Goal: Feedback & Contribution: Leave review/rating

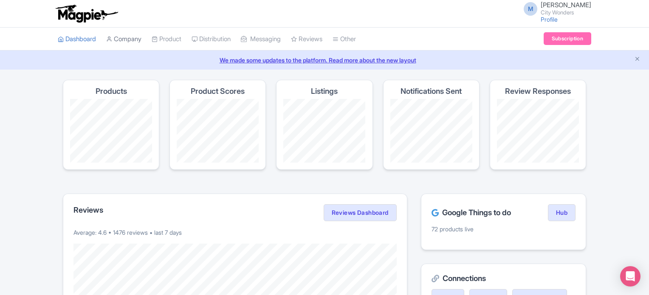
click at [124, 37] on link "Company" at bounding box center [123, 39] width 35 height 23
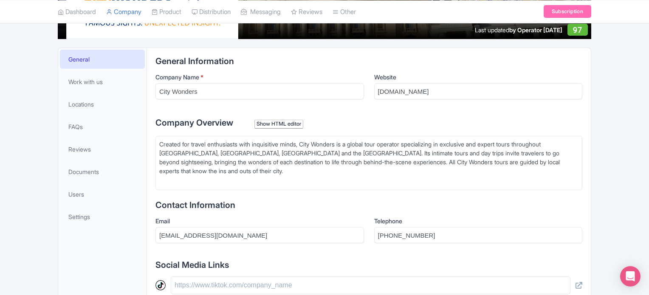
scroll to position [170, 0]
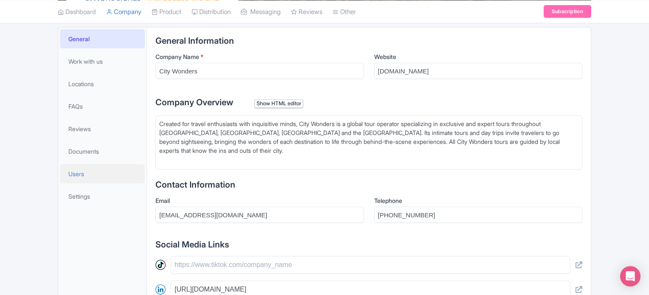
click at [84, 176] on span "Users" at bounding box center [76, 174] width 16 height 9
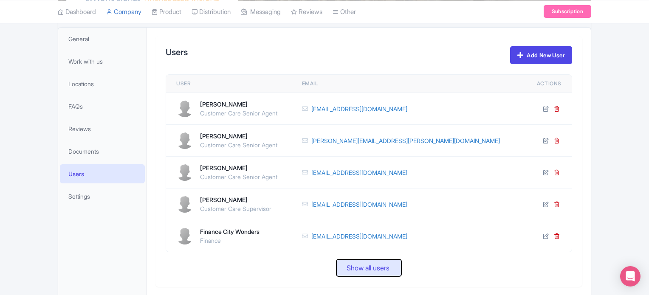
click at [360, 270] on span "Show all users" at bounding box center [368, 268] width 43 height 10
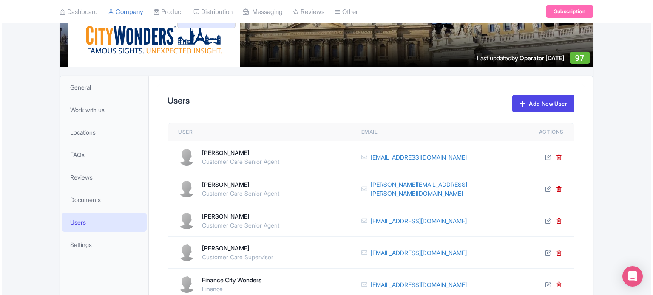
scroll to position [120, 0]
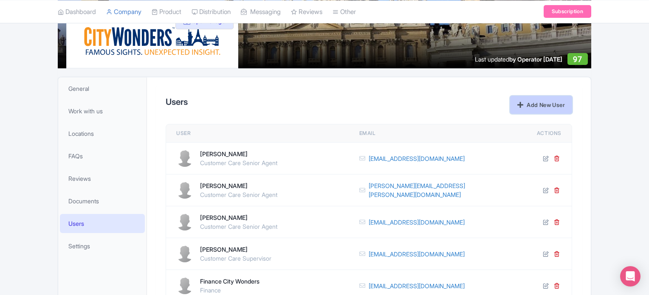
click at [541, 108] on link "Add New User" at bounding box center [541, 105] width 62 height 18
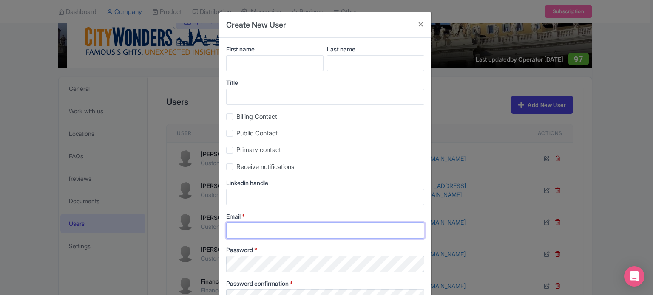
type input "Marion.blanchot@citywonders.com"
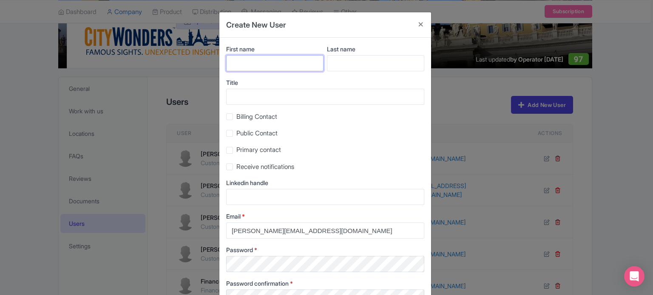
click at [269, 62] on input "First name" at bounding box center [274, 63] width 97 height 16
type input "Stevie"
click at [356, 60] on input "Last name" at bounding box center [375, 63] width 97 height 16
type input "Whiston"
click at [296, 91] on input "Title" at bounding box center [325, 97] width 198 height 16
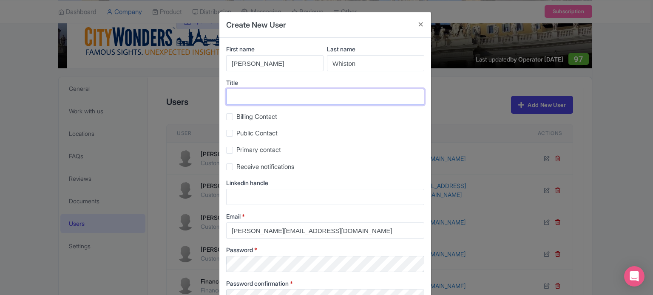
paste input "stevie.whitson@citywonders.com"
drag, startPoint x: 334, startPoint y: 96, endPoint x: 167, endPoint y: 98, distance: 167.5
click at [167, 98] on div "Create New User First name Stevie Last name Whiston Title stevie.whitson@citywo…" at bounding box center [326, 147] width 653 height 295
type input "stevie.whitson@citywonders.com"
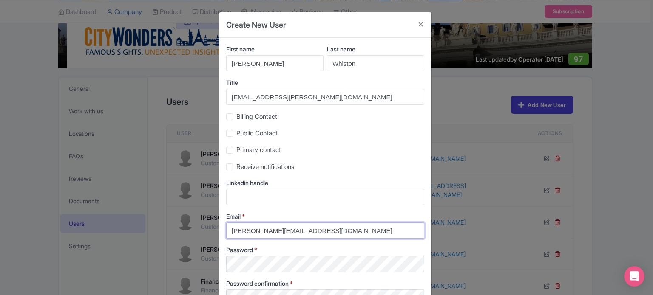
drag, startPoint x: 344, startPoint y: 235, endPoint x: 165, endPoint y: 225, distance: 179.2
click at [165, 225] on div "Create New User First name Stevie Last name Whiston Title stevie.whitson@citywo…" at bounding box center [326, 147] width 653 height 295
paste input "stevie.whitson"
type input "stevie.whitson@citywonders.com"
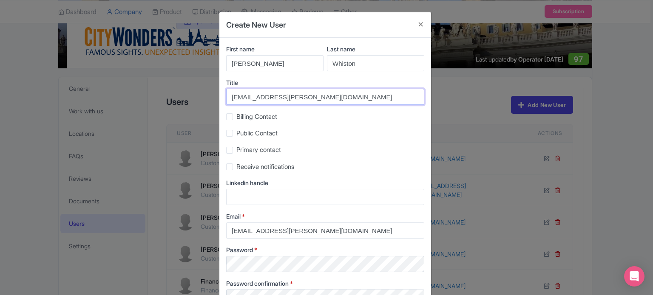
drag, startPoint x: 337, startPoint y: 96, endPoint x: 172, endPoint y: 100, distance: 165.8
click at [158, 97] on div "Create New User First name Stevie Last name Whiston Title stevie.whitson@citywo…" at bounding box center [326, 147] width 653 height 295
click at [282, 93] on input "Title" at bounding box center [325, 97] width 198 height 16
paste input "Customer communications lead"
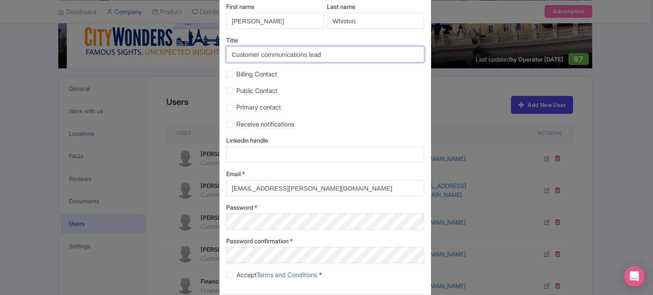
scroll to position [82, 0]
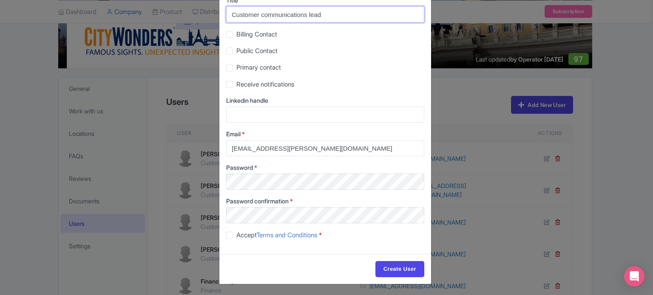
type input "Customer communications lead"
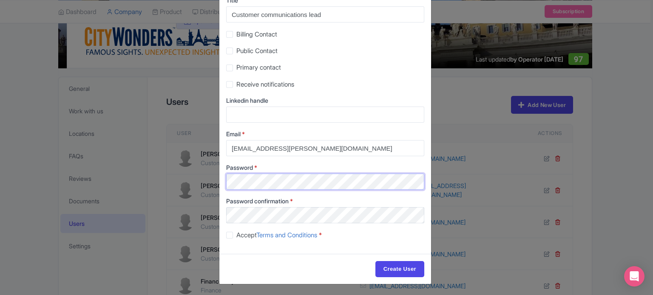
click at [211, 181] on div "Create New User First name Stevie Last name Whiston Title Customer communicatio…" at bounding box center [326, 147] width 653 height 295
click at [249, 224] on div "First name Stevie Last name Whiston Title Customer communications lead Billing …" at bounding box center [325, 104] width 212 height 299
click at [241, 258] on div "Create User" at bounding box center [325, 269] width 212 height 30
click at [236, 236] on label "Accept Terms and Conditions *" at bounding box center [278, 236] width 85 height 10
click at [236, 236] on input "Accept Terms and Conditions *" at bounding box center [239, 233] width 6 height 6
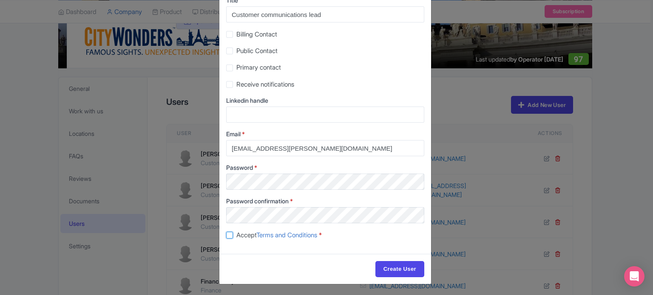
checkbox input "true"
click at [394, 265] on input "Create User" at bounding box center [399, 269] width 49 height 16
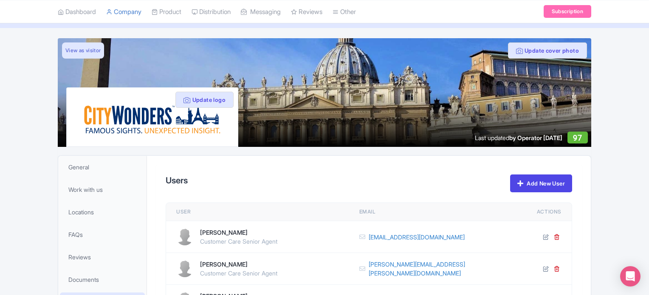
scroll to position [35, 0]
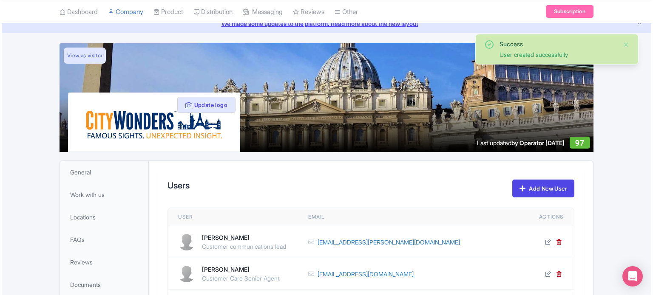
scroll to position [85, 0]
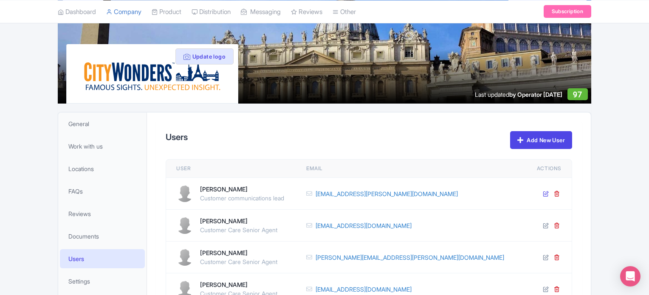
click at [548, 193] on icon at bounding box center [546, 194] width 6 height 6
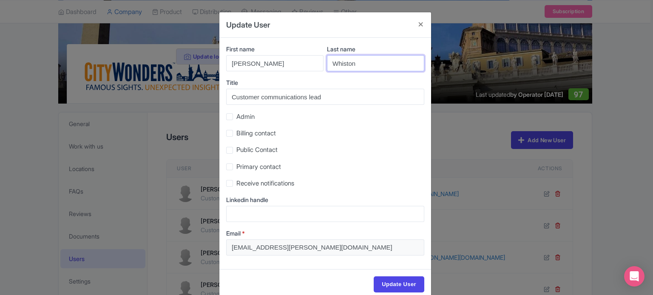
click at [347, 64] on input "Whiston" at bounding box center [375, 63] width 97 height 16
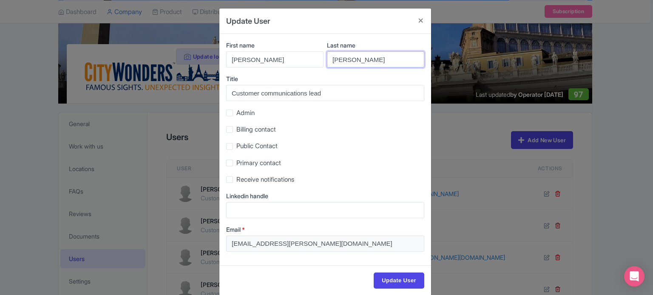
scroll to position [15, 0]
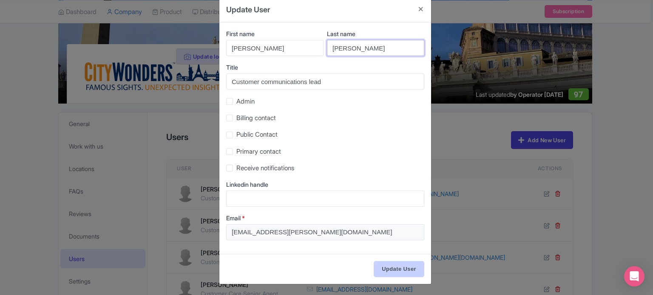
type input "Whitson"
click at [403, 266] on input "Update User" at bounding box center [399, 269] width 51 height 16
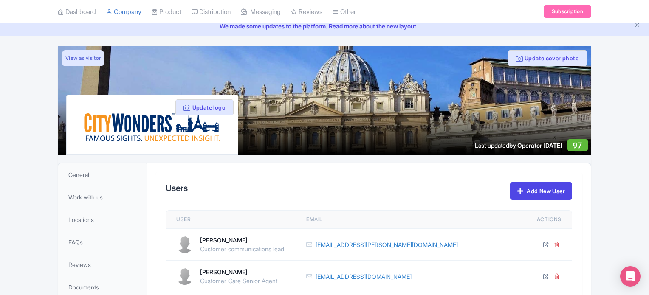
scroll to position [85, 0]
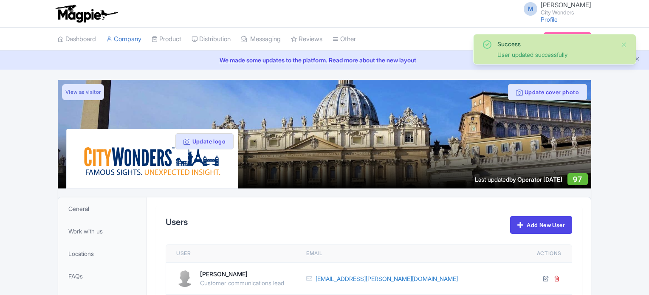
scroll to position [85, 0]
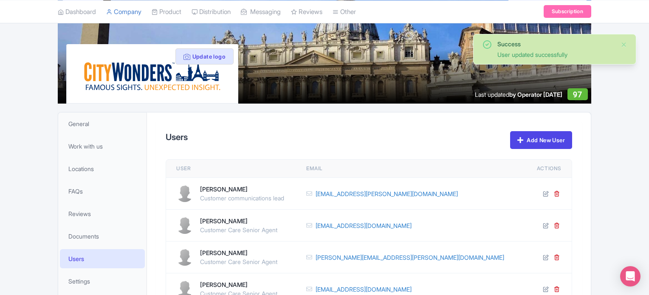
click at [620, 177] on div "Success User updated successfully Update cover photo View as visitor Update log…" at bounding box center [324, 198] width 649 height 406
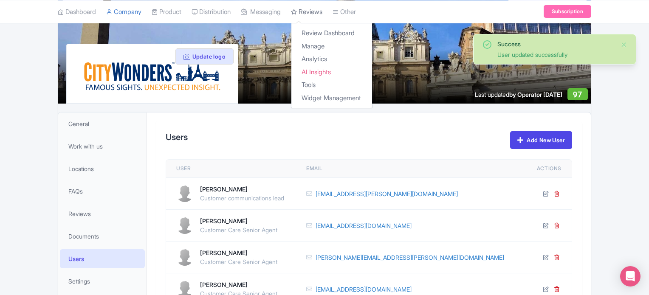
click at [320, 9] on link "Reviews" at bounding box center [306, 11] width 31 height 23
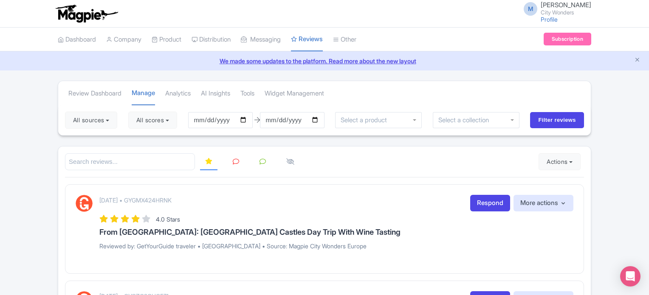
click at [88, 16] on img at bounding box center [87, 13] width 66 height 19
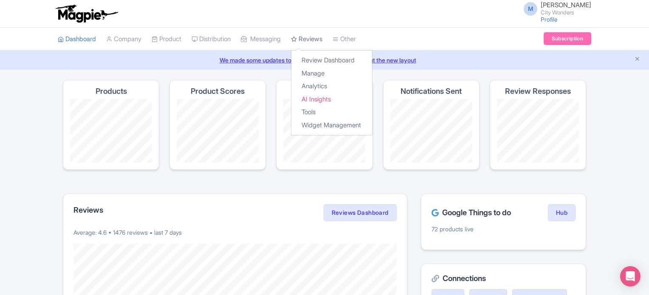
click at [323, 39] on link "Reviews" at bounding box center [306, 39] width 31 height 23
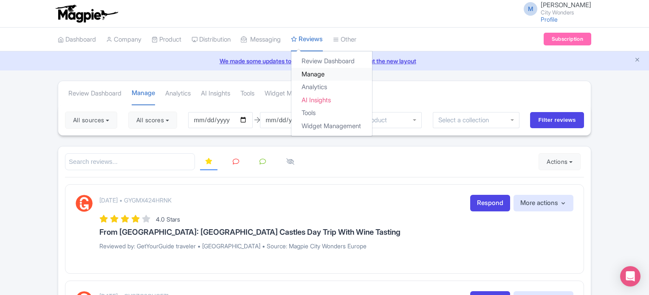
click at [326, 73] on link "Manage" at bounding box center [332, 74] width 81 height 13
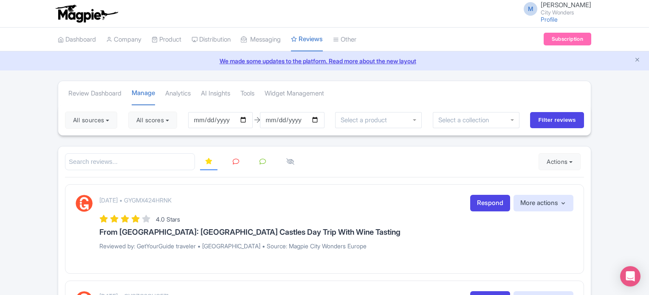
scroll to position [42, 0]
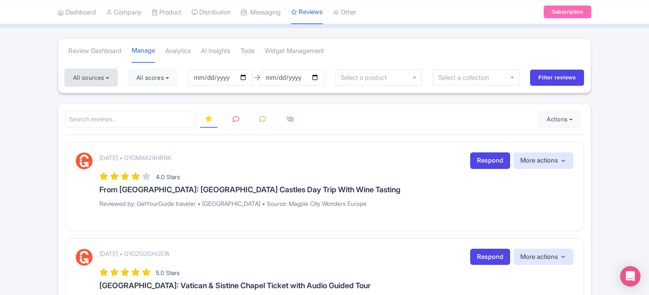
click at [100, 81] on button "All sources" at bounding box center [91, 77] width 52 height 17
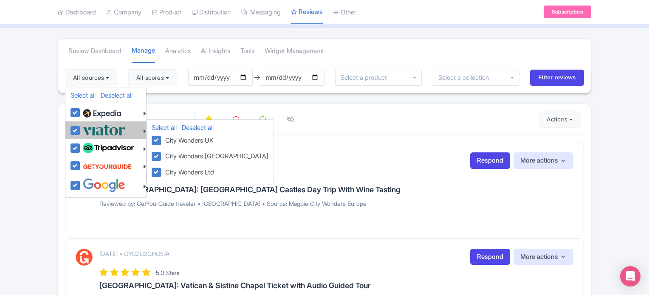
drag, startPoint x: 78, startPoint y: 112, endPoint x: 82, endPoint y: 132, distance: 20.7
click at [81, 113] on label at bounding box center [101, 112] width 40 height 14
click at [81, 111] on input "checkbox" at bounding box center [84, 108] width 6 height 6
checkbox input "false"
click at [82, 132] on label at bounding box center [103, 130] width 45 height 14
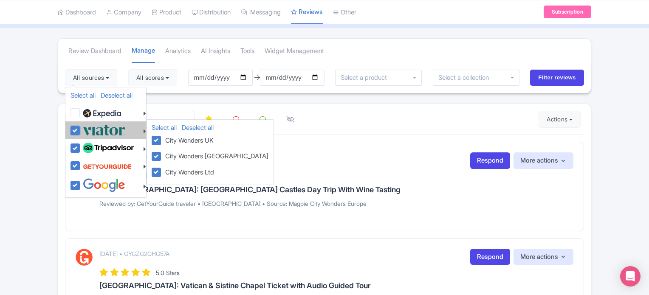
click at [82, 129] on input "checkbox" at bounding box center [84, 126] width 6 height 6
checkbox input "false"
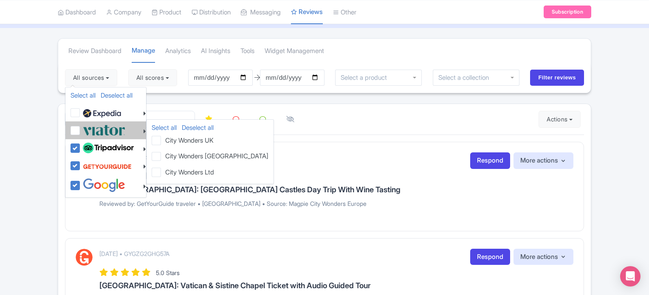
click at [81, 133] on label at bounding box center [103, 130] width 45 height 14
click at [81, 129] on input "checkbox" at bounding box center [84, 126] width 6 height 6
checkbox input "true"
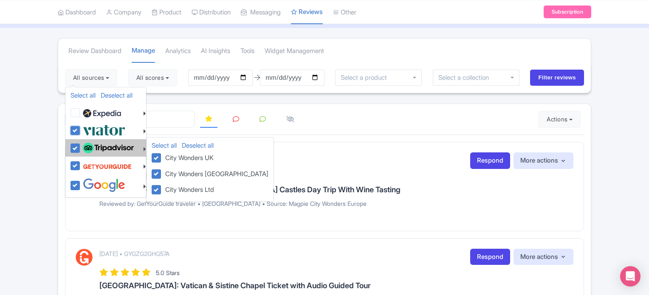
checkbox input "true"
click at [81, 149] on label at bounding box center [107, 148] width 53 height 14
click at [81, 147] on input "checkbox" at bounding box center [84, 144] width 6 height 6
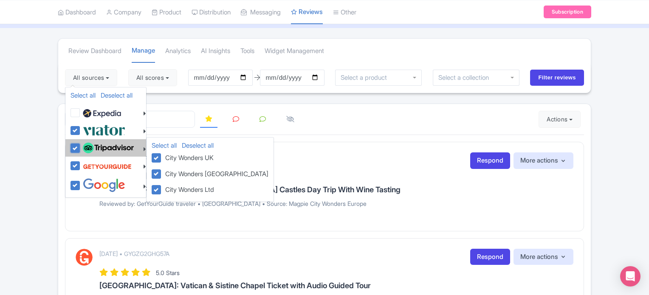
checkbox input "false"
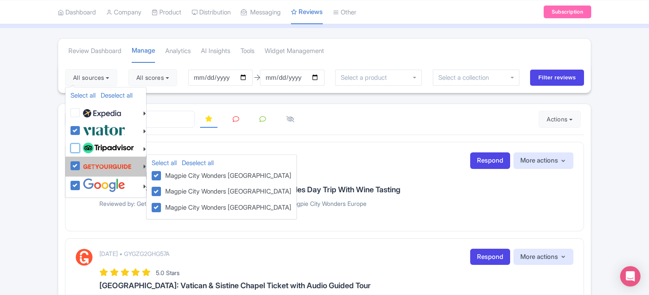
checkbox input "false"
click at [81, 163] on label at bounding box center [106, 167] width 51 height 16
click at [81, 163] on input "checkbox" at bounding box center [84, 162] width 6 height 6
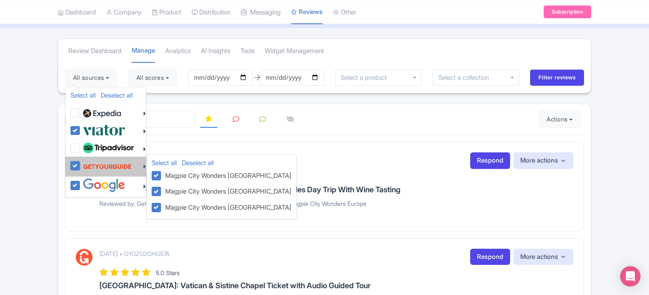
checkbox input "false"
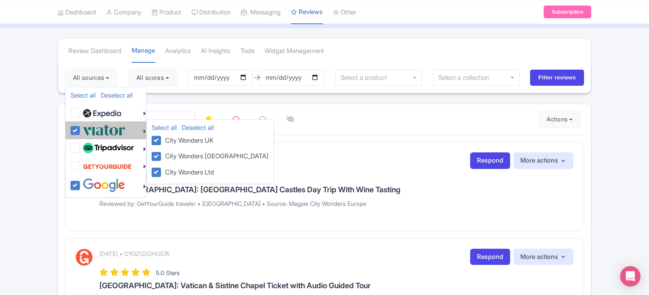
click at [81, 129] on label at bounding box center [103, 130] width 45 height 14
click at [81, 129] on input "checkbox" at bounding box center [84, 126] width 6 height 6
checkbox input "false"
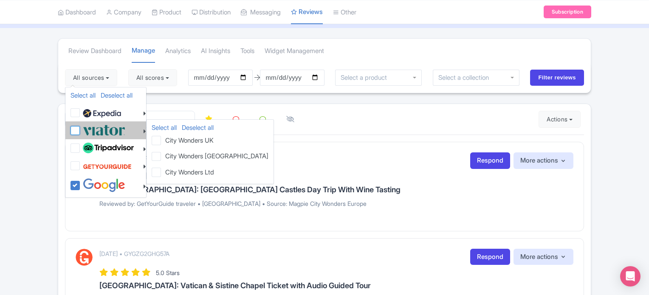
checkbox input "false"
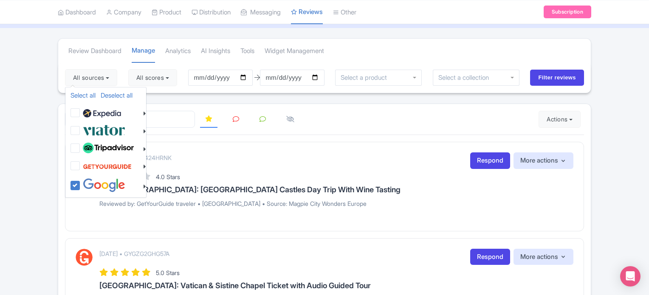
click at [343, 123] on div at bounding box center [324, 119] width 519 height 17
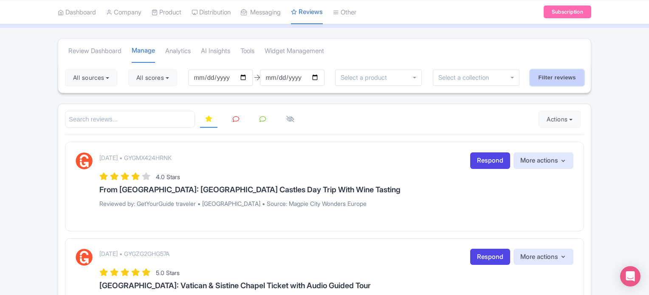
click at [568, 73] on input "Filter reviews" at bounding box center [557, 78] width 54 height 16
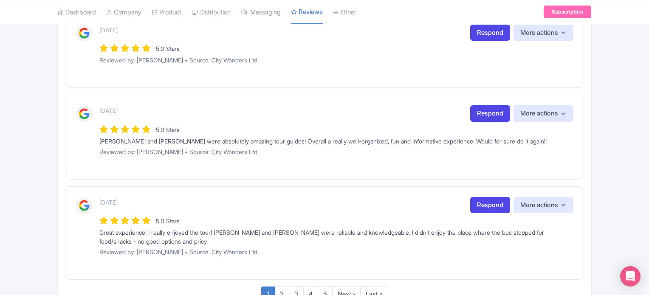
scroll to position [907, 0]
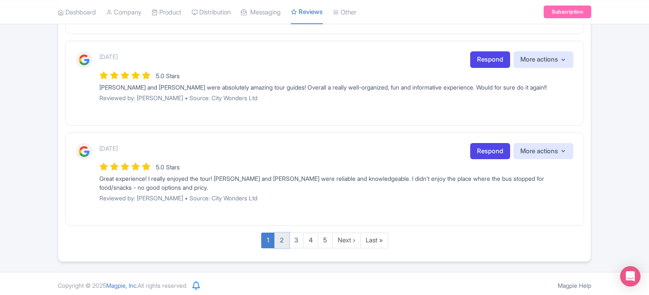
click at [280, 238] on link "2" at bounding box center [282, 241] width 15 height 16
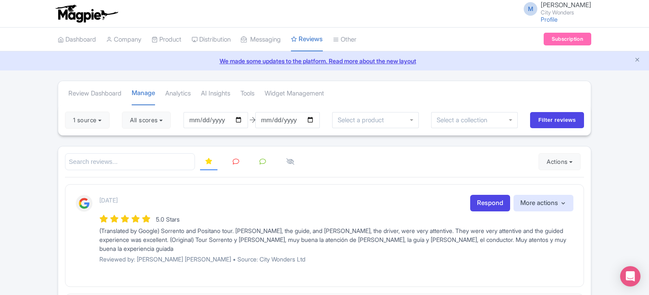
click at [91, 10] on img at bounding box center [87, 13] width 66 height 19
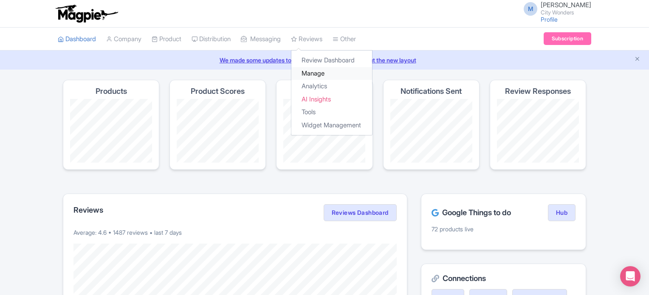
click at [323, 71] on link "Manage" at bounding box center [332, 73] width 81 height 13
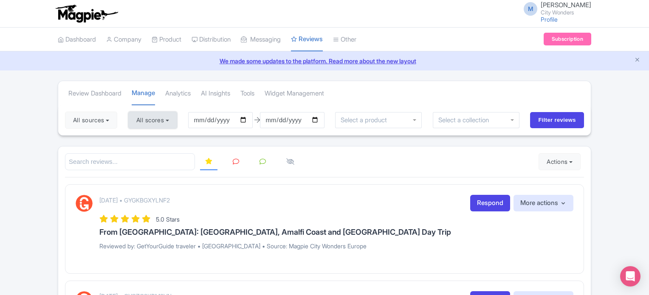
click at [163, 116] on button "All scores" at bounding box center [152, 120] width 49 height 17
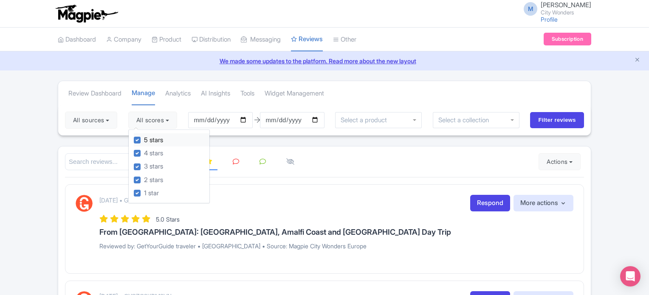
click at [144, 141] on label "5 stars" at bounding box center [153, 141] width 19 height 10
click at [144, 141] on input "5 stars" at bounding box center [147, 138] width 6 height 6
checkbox input "false"
click at [144, 152] on label "4 stars" at bounding box center [153, 154] width 19 height 10
click at [144, 152] on input "4 stars" at bounding box center [147, 151] width 6 height 6
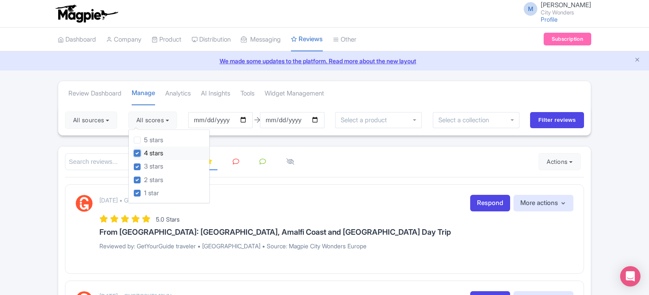
checkbox input "false"
click at [539, 125] on input "Filter reviews" at bounding box center [557, 120] width 54 height 16
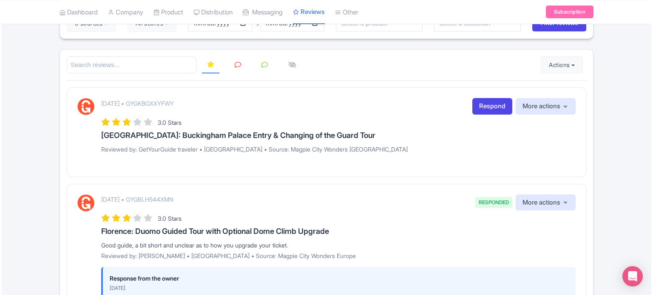
scroll to position [85, 0]
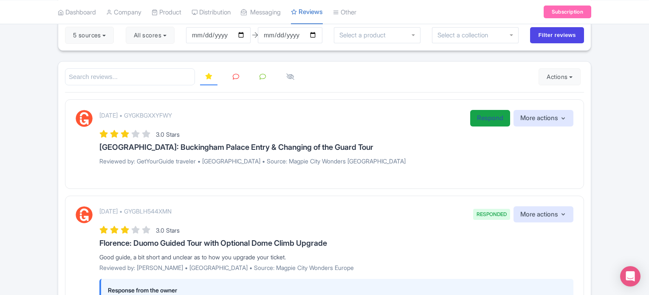
click at [485, 118] on link "Respond" at bounding box center [490, 118] width 40 height 17
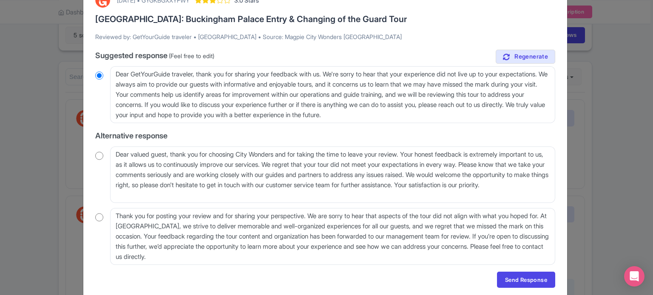
scroll to position [42, 0]
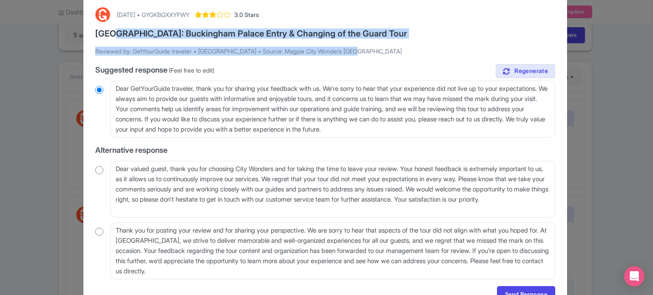
drag, startPoint x: 109, startPoint y: 31, endPoint x: 368, endPoint y: 40, distance: 258.5
click at [368, 40] on div "September 04, 2025 • GYGKBGXXYFWY 3.0 Stars London: Buckingham Palace Entry & C…" at bounding box center [325, 155] width 470 height 306
click at [377, 42] on div "September 04, 2025 • GYGKBGXXYFWY 3.0 Stars London: Buckingham Palace Entry & C…" at bounding box center [325, 155] width 470 height 306
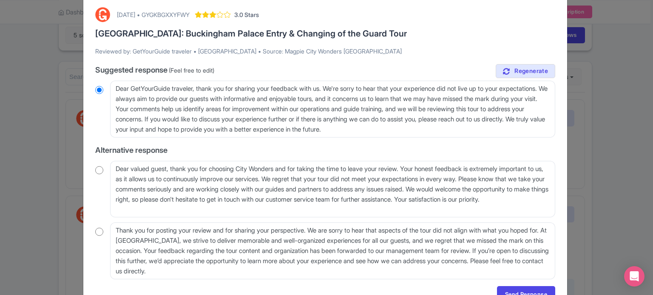
click at [99, 169] on input "radio" at bounding box center [99, 170] width 8 height 8
radio input "true"
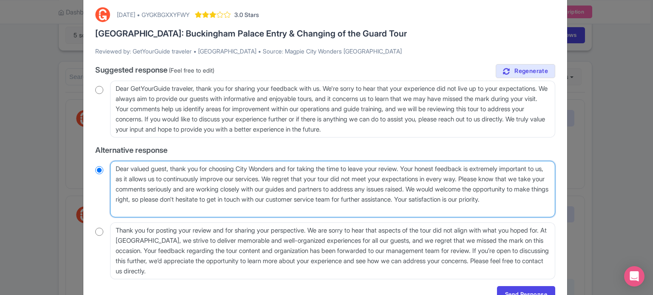
drag, startPoint x: 210, startPoint y: 177, endPoint x: 478, endPoint y: 204, distance: 269.1
click at [482, 202] on textarea "Dear valued guest, thank you for choosing City Wonders and for taking the time …" at bounding box center [332, 189] width 445 height 57
click at [429, 207] on textarea "Dear valued guest, thank you for choosing City Wonders and for taking the time …" at bounding box center [332, 189] width 445 height 57
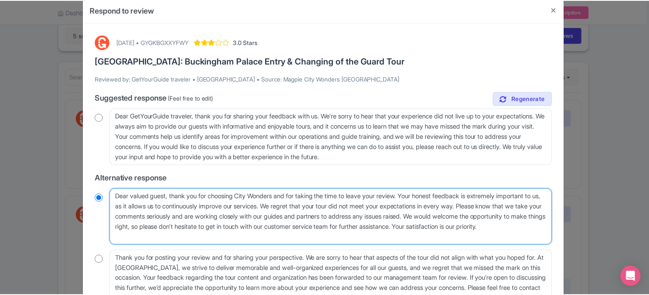
scroll to position [0, 0]
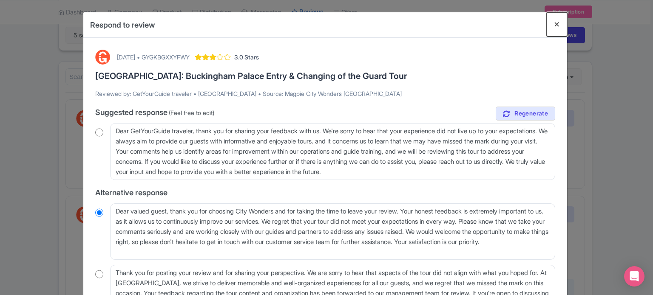
click at [555, 24] on button "Close" at bounding box center [557, 24] width 20 height 24
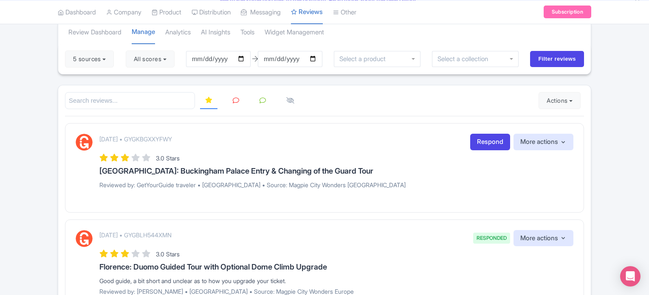
scroll to position [42, 0]
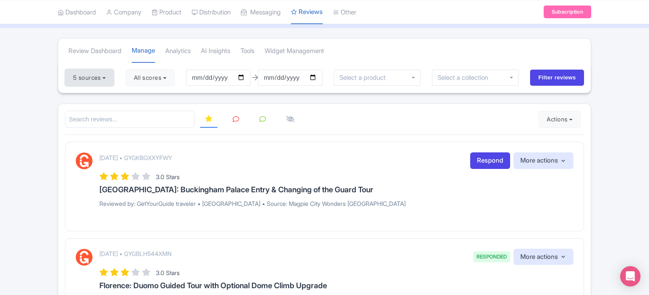
click at [96, 76] on button "5 sources" at bounding box center [89, 77] width 49 height 17
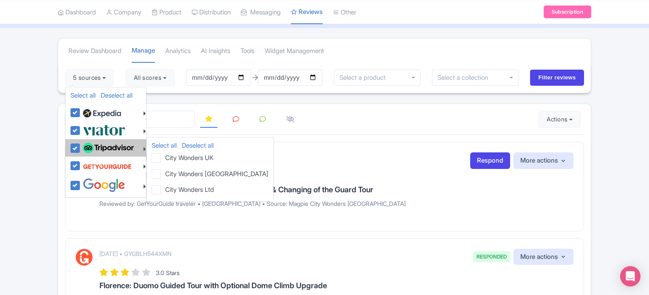
drag, startPoint x: 79, startPoint y: 109, endPoint x: 90, endPoint y: 147, distance: 39.8
click at [81, 109] on label at bounding box center [101, 112] width 40 height 14
click at [81, 109] on input "checkbox" at bounding box center [84, 108] width 6 height 6
checkbox input "false"
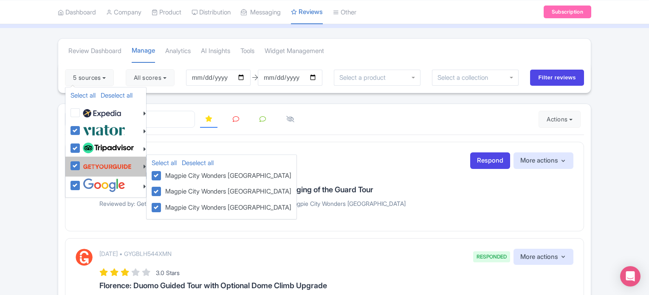
click at [72, 171] on div at bounding box center [109, 167] width 76 height 16
click at [81, 166] on label at bounding box center [106, 167] width 51 height 16
click at [81, 164] on input "checkbox" at bounding box center [84, 162] width 6 height 6
checkbox input "false"
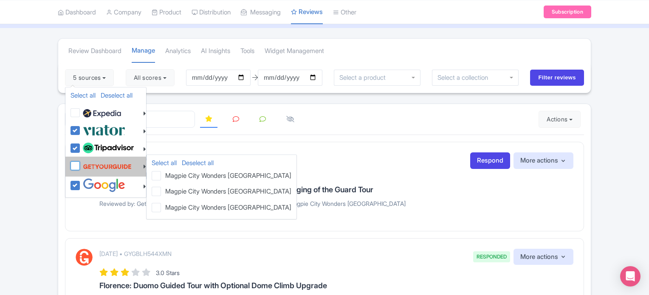
checkbox input "false"
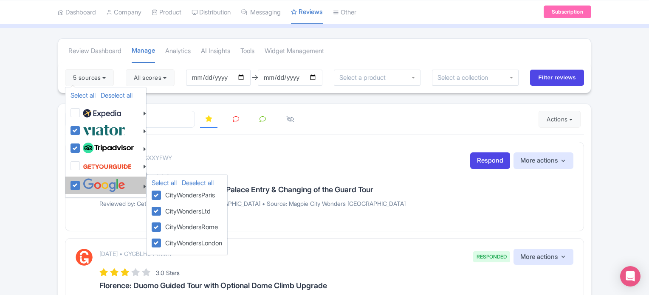
click at [81, 181] on label at bounding box center [103, 185] width 45 height 14
click at [81, 181] on input "checkbox" at bounding box center [84, 181] width 6 height 6
checkbox input "false"
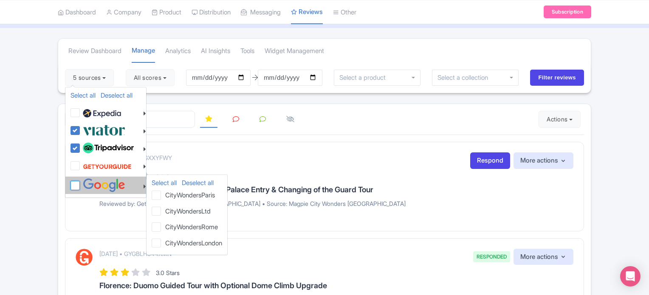
checkbox input "false"
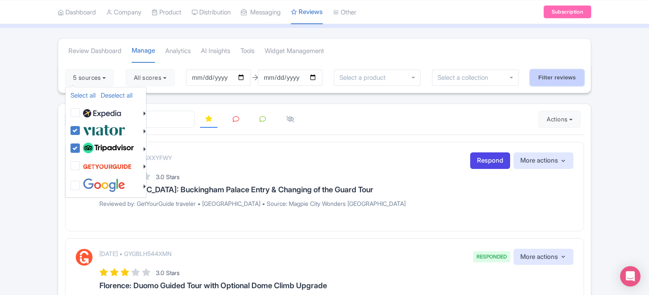
click at [538, 76] on input "Filter reviews" at bounding box center [557, 78] width 54 height 16
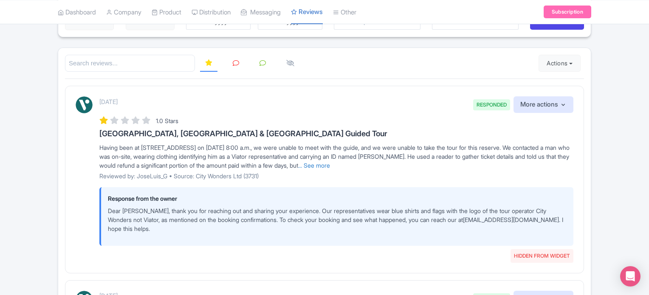
scroll to position [85, 0]
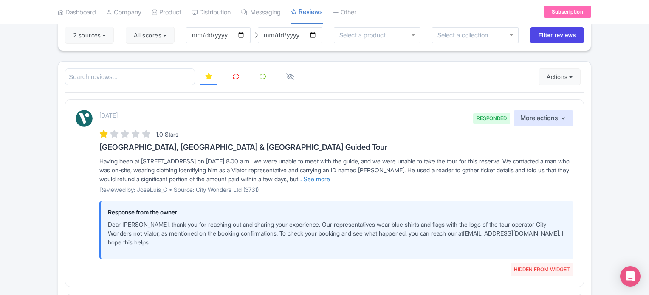
drag, startPoint x: 119, startPoint y: 113, endPoint x: 163, endPoint y: 113, distance: 44.2
click at [163, 113] on div "[DATE] RESPONDED HIDDEN FROM WIDGET More actions Hide from this page Unhide fro…" at bounding box center [336, 118] width 474 height 17
click at [228, 116] on div "[DATE] RESPONDED HIDDEN FROM WIDGET More actions Hide from this page Unhide fro…" at bounding box center [336, 118] width 474 height 17
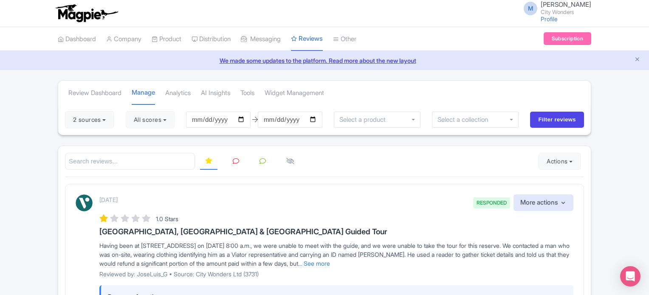
scroll to position [42, 0]
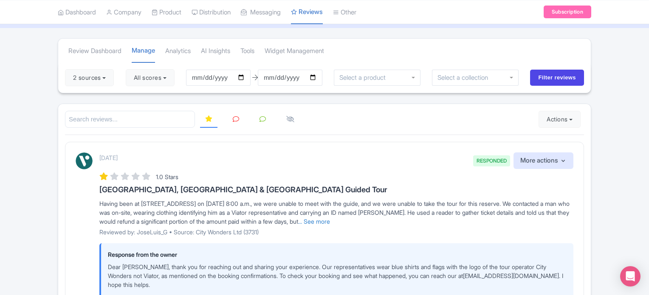
drag, startPoint x: 96, startPoint y: 157, endPoint x: 163, endPoint y: 167, distance: 67.4
click at [163, 167] on div "[DATE] RESPONDED HIDDEN FROM WIDGET More actions Hide from this page Unhide fro…" at bounding box center [325, 232] width 498 height 159
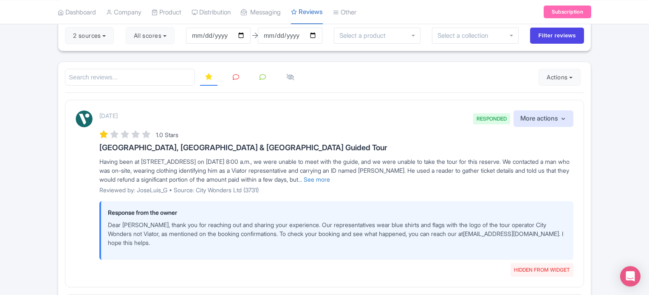
scroll to position [85, 0]
click at [282, 99] on div "[DATE] RESPONDED HIDDEN FROM WIDGET More actions Hide from this page Unhide fro…" at bounding box center [324, 192] width 519 height 187
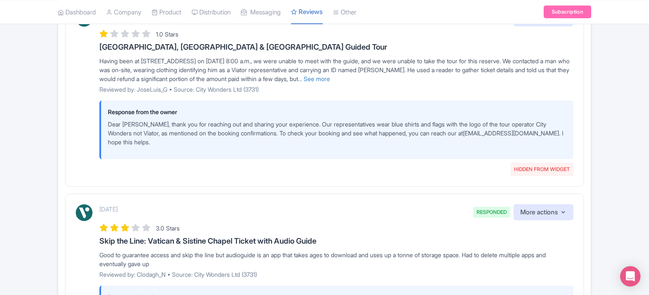
scroll to position [170, 0]
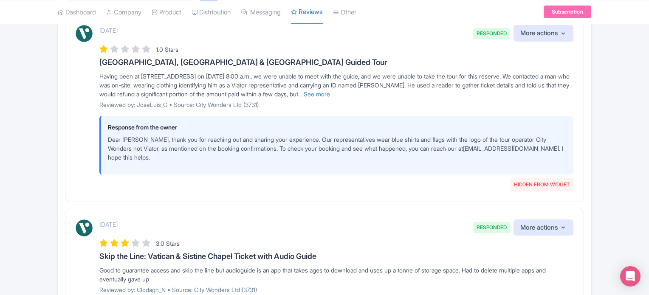
drag, startPoint x: 107, startPoint y: 33, endPoint x: 134, endPoint y: 32, distance: 27.7
click at [118, 32] on p "September 03, 2025" at bounding box center [108, 30] width 18 height 9
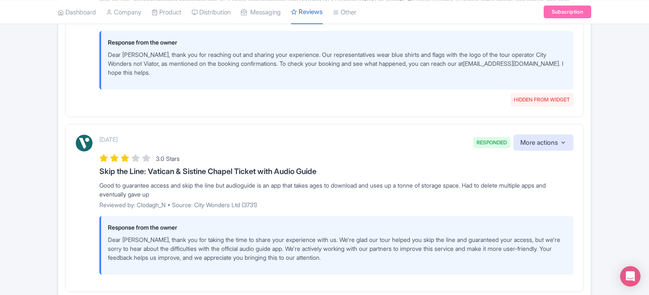
drag, startPoint x: 128, startPoint y: 146, endPoint x: 166, endPoint y: 142, distance: 38.4
click at [165, 142] on div "September 03, 2025 RESPONDED More actions Hide from this page Hide from review …" at bounding box center [336, 143] width 474 height 17
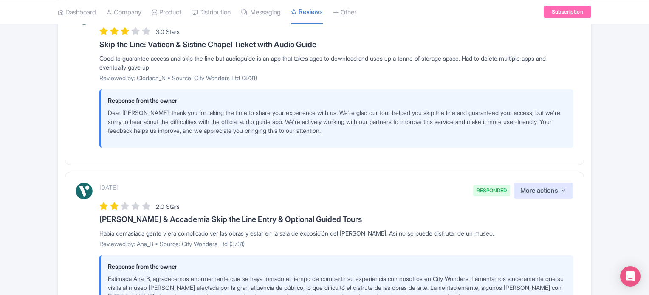
scroll to position [382, 0]
drag, startPoint x: 157, startPoint y: 190, endPoint x: 173, endPoint y: 192, distance: 16.7
click at [170, 192] on div "September 03, 2025 RESPONDED More actions Hide from this page Hide from review …" at bounding box center [336, 190] width 474 height 17
click at [246, 190] on div "September 03, 2025 RESPONDED More actions Hide from this page Hide from review …" at bounding box center [336, 190] width 474 height 17
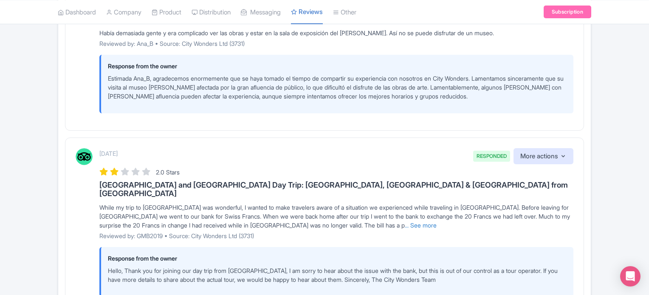
scroll to position [595, 0]
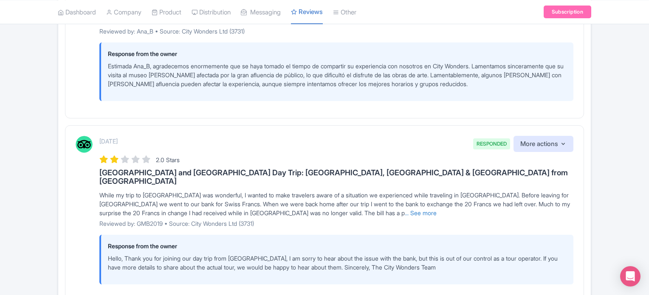
drag, startPoint x: 105, startPoint y: 143, endPoint x: 164, endPoint y: 145, distance: 58.7
click at [164, 145] on div "September 03, 2025 RESPONDED More actions Hide from this page Hide from review …" at bounding box center [336, 144] width 474 height 17
click at [181, 143] on div "September 03, 2025 RESPONDED More actions Hide from this page Hide from review …" at bounding box center [336, 144] width 474 height 17
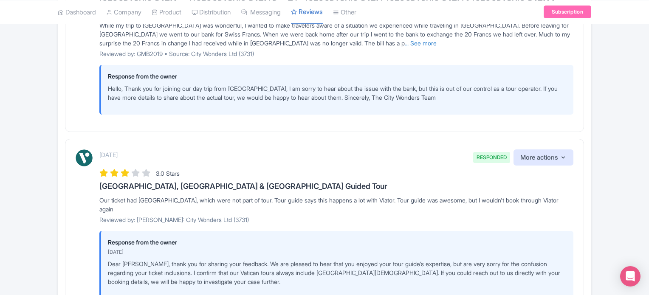
click at [118, 150] on p "September 02, 2025" at bounding box center [108, 154] width 18 height 9
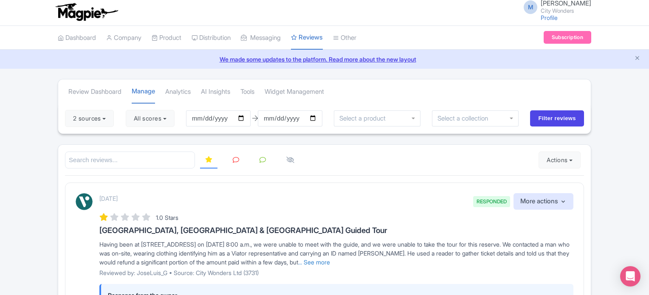
scroll to position [0, 0]
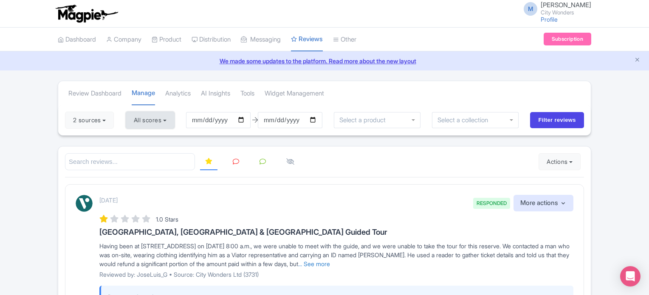
click at [157, 119] on button "All scores" at bounding box center [150, 120] width 49 height 17
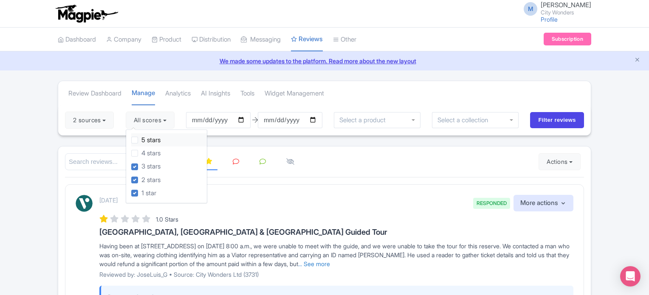
click at [142, 142] on label "5 stars" at bounding box center [151, 141] width 19 height 10
click at [142, 141] on input "5 stars" at bounding box center [145, 138] width 6 height 6
checkbox input "true"
click at [142, 154] on label "4 stars" at bounding box center [151, 154] width 19 height 10
click at [142, 154] on input "4 stars" at bounding box center [145, 151] width 6 height 6
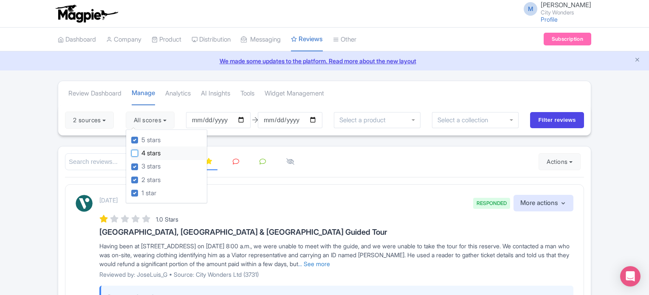
checkbox input "true"
click at [100, 119] on button "2 sources" at bounding box center [89, 120] width 49 height 17
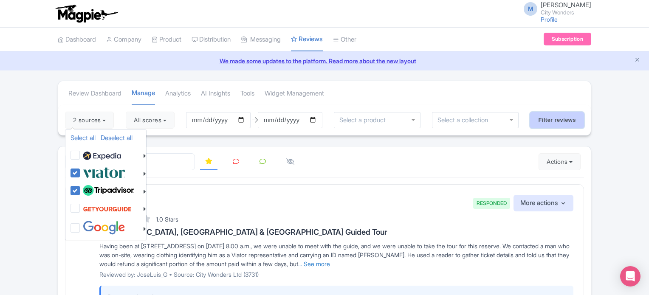
click at [547, 113] on input "Filter reviews" at bounding box center [557, 120] width 54 height 16
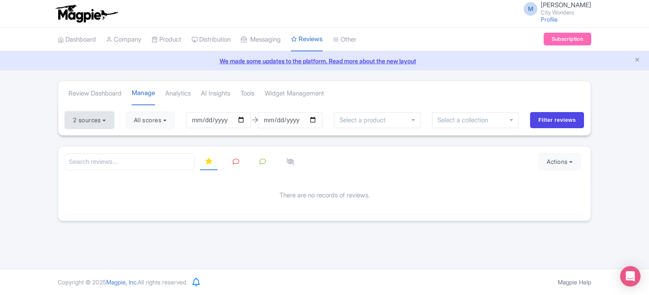
click at [103, 119] on button "2 sources" at bounding box center [89, 120] width 49 height 17
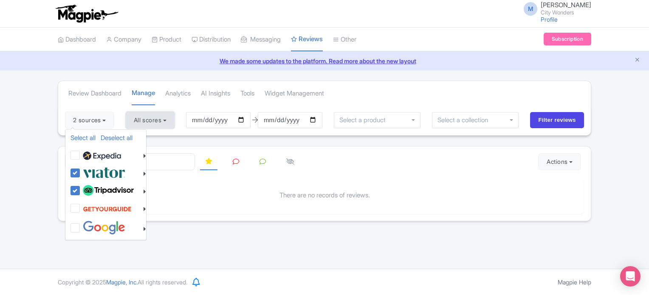
click at [170, 125] on button "All scores" at bounding box center [150, 120] width 49 height 17
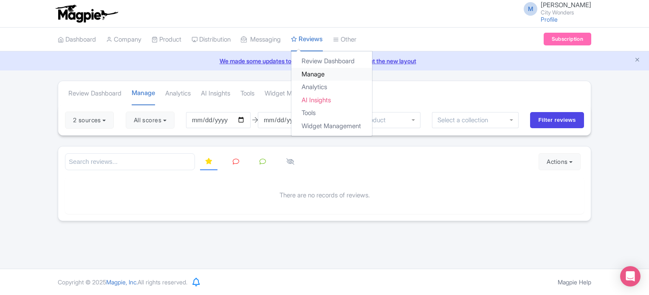
click at [323, 75] on link "Manage" at bounding box center [332, 74] width 81 height 13
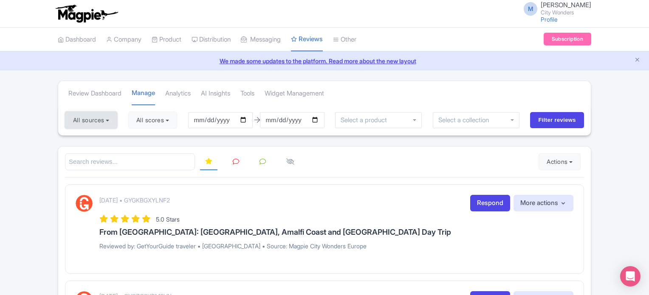
click at [115, 121] on button "All sources" at bounding box center [91, 120] width 52 height 17
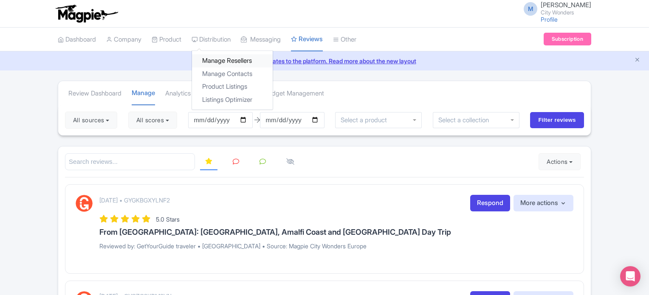
click at [226, 61] on link "Manage Resellers" at bounding box center [232, 60] width 81 height 13
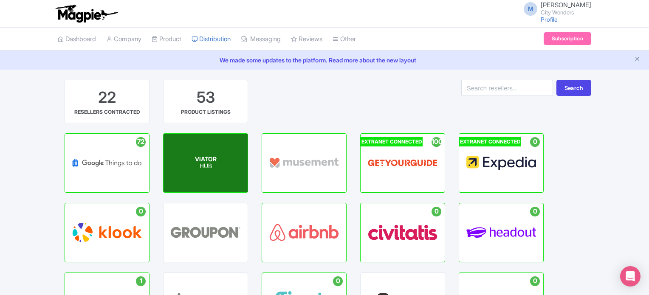
click at [214, 174] on div "VIATOR HUB" at bounding box center [206, 163] width 84 height 59
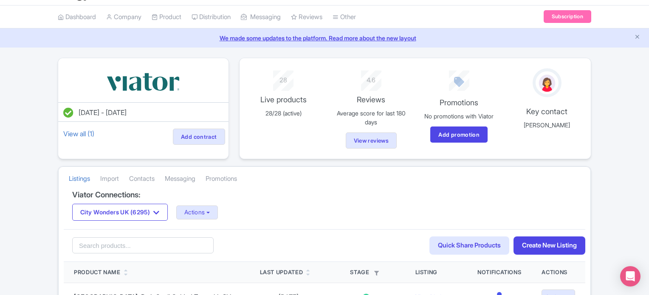
scroll to position [42, 0]
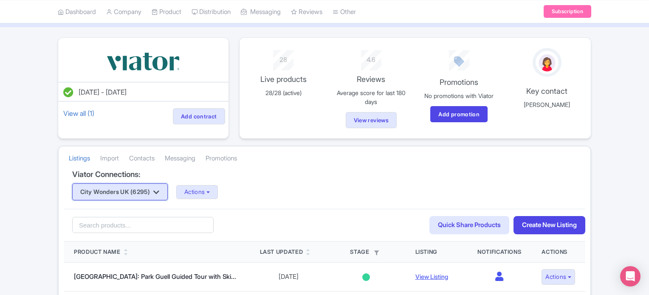
click at [159, 190] on icon "button" at bounding box center [156, 192] width 6 height 7
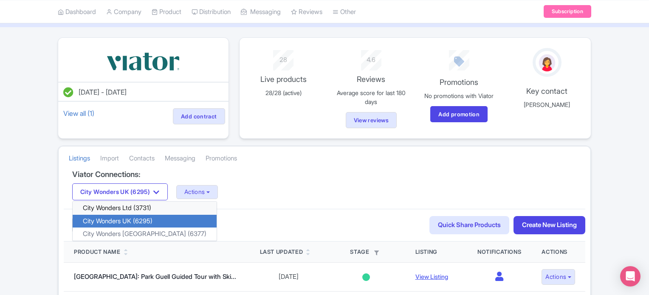
click at [141, 208] on link "City Wonders Ltd (3731)" at bounding box center [145, 208] width 144 height 13
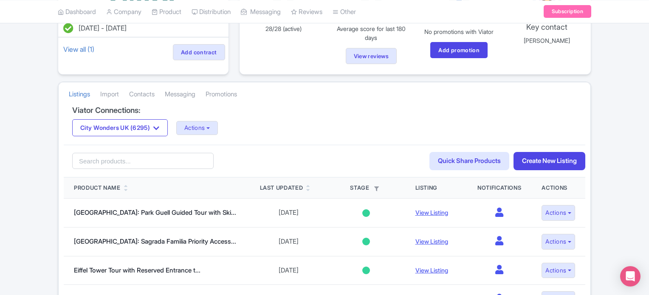
scroll to position [127, 0]
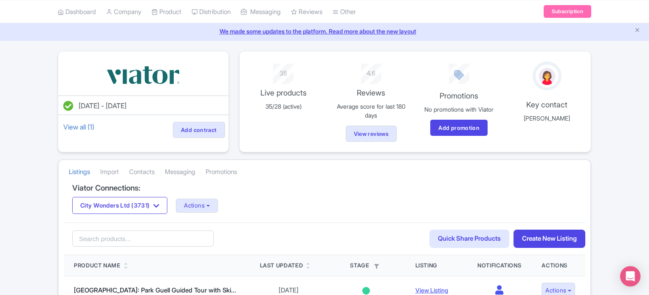
scroll to position [42, 0]
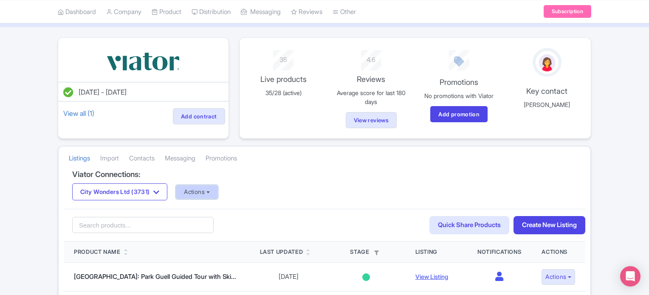
click at [210, 194] on button "Actions" at bounding box center [197, 192] width 42 height 14
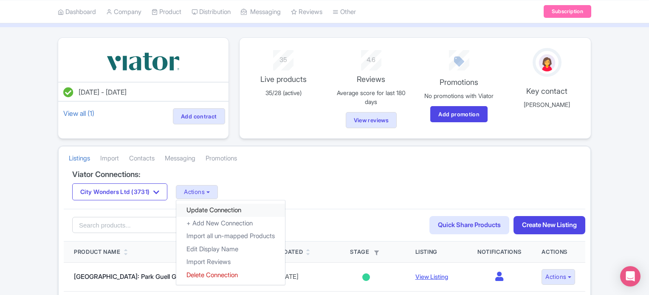
click at [234, 209] on link "Update Connection" at bounding box center [230, 210] width 109 height 13
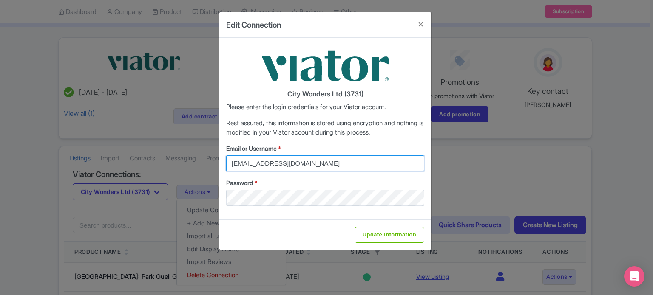
drag, startPoint x: 347, startPoint y: 159, endPoint x: 191, endPoint y: 159, distance: 156.0
click at [191, 159] on div "Edit Connection City Wonders Ltd (3731) Please enter the login credentials for …" at bounding box center [326, 147] width 653 height 295
type input "Marion.blanchot@citywonders.com"
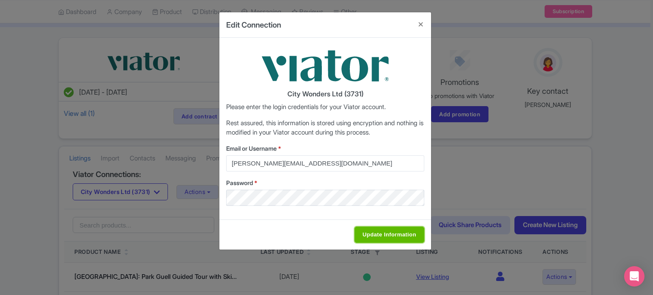
click at [399, 235] on input "Update Information" at bounding box center [389, 235] width 70 height 16
type input "Saving..."
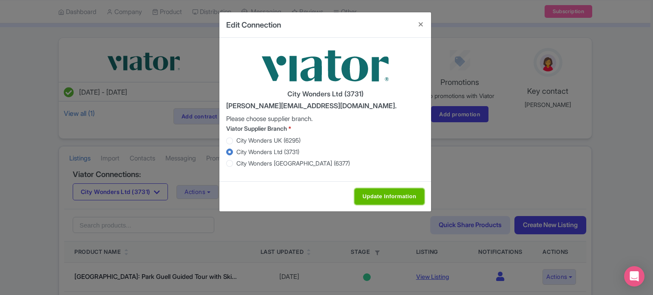
click at [381, 197] on input "Update Information" at bounding box center [389, 197] width 70 height 16
type input "Saving..."
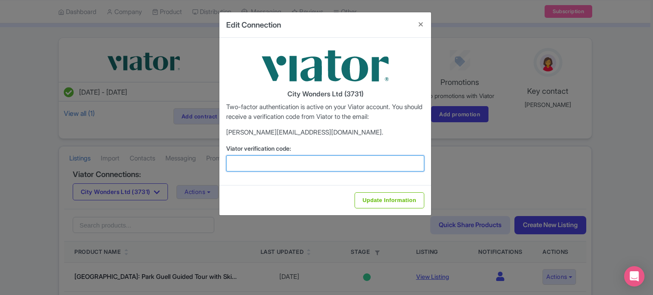
click at [294, 164] on input "Viator verification code:" at bounding box center [325, 164] width 198 height 16
paste input "434865"
type input "434865"
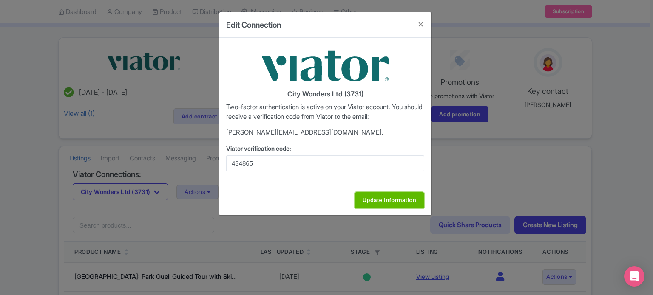
click at [391, 200] on input "Update Information" at bounding box center [389, 201] width 70 height 16
type input "Update Information"
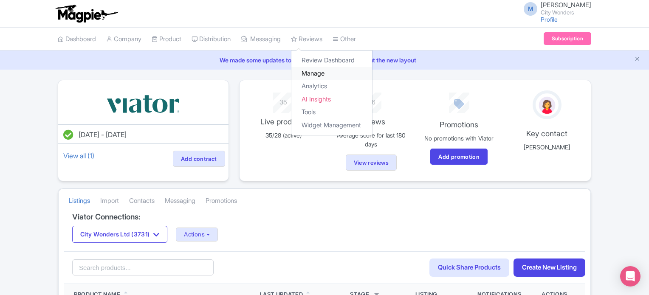
click at [323, 68] on link "Manage" at bounding box center [332, 73] width 81 height 13
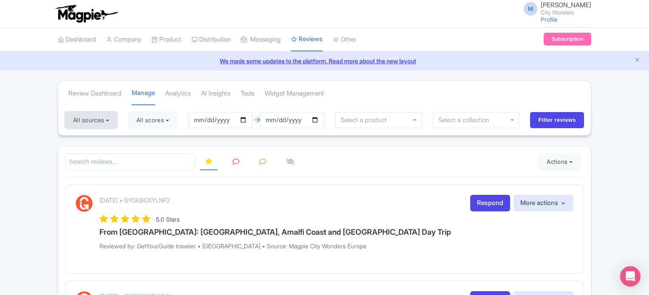
click at [87, 113] on button "All sources" at bounding box center [91, 120] width 52 height 17
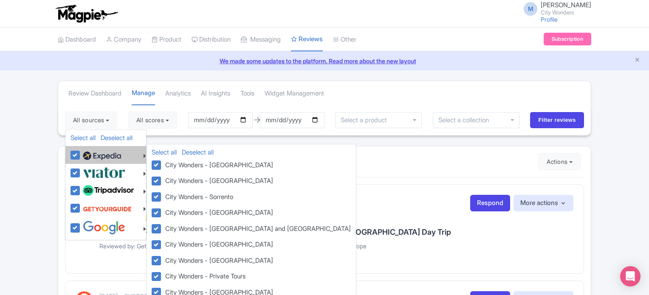
click at [81, 156] on label at bounding box center [101, 155] width 40 height 14
click at [81, 153] on input "checkbox" at bounding box center [84, 151] width 6 height 6
checkbox input "false"
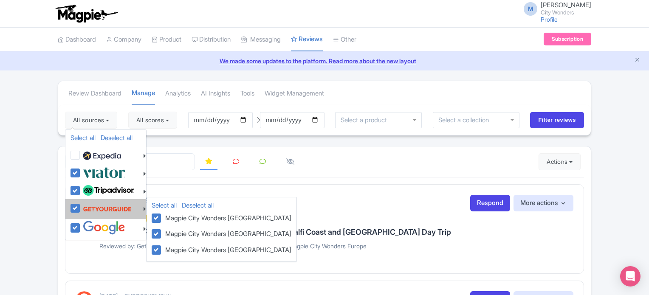
click at [82, 211] on label at bounding box center [106, 209] width 51 height 16
click at [82, 207] on input "checkbox" at bounding box center [84, 204] width 6 height 6
checkbox input "false"
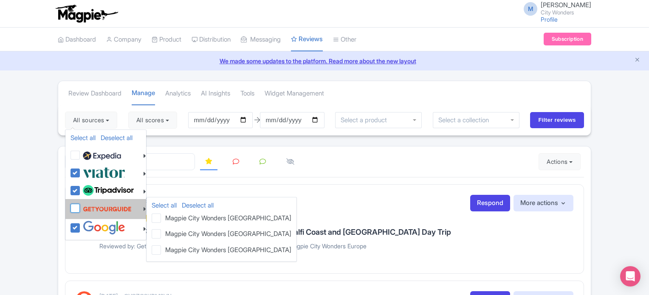
checkbox input "false"
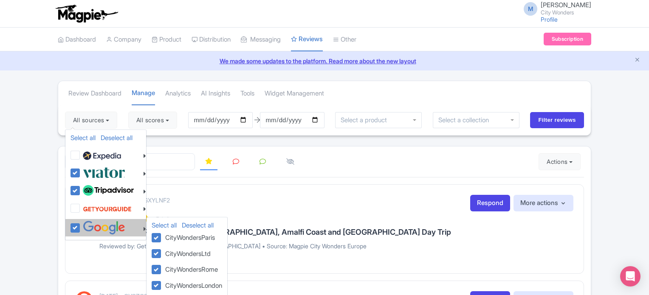
click at [81, 225] on label at bounding box center [103, 228] width 45 height 14
click at [81, 225] on input "checkbox" at bounding box center [84, 224] width 6 height 6
checkbox input "false"
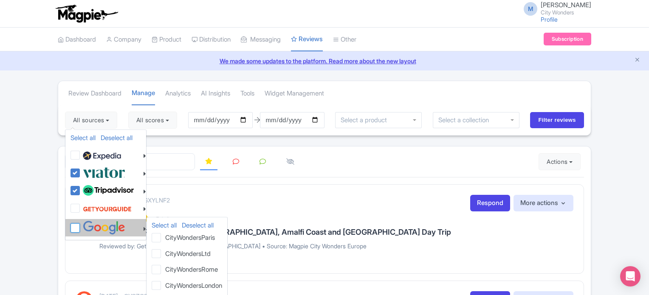
checkbox input "false"
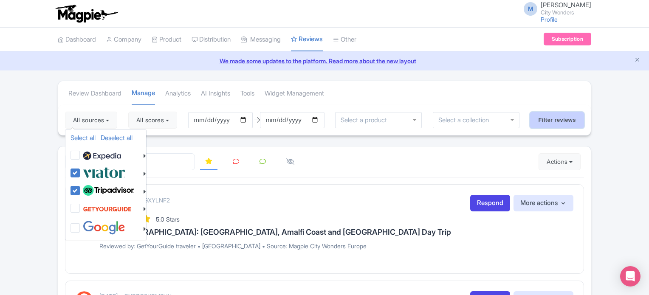
click at [573, 123] on input "Filter reviews" at bounding box center [557, 120] width 54 height 16
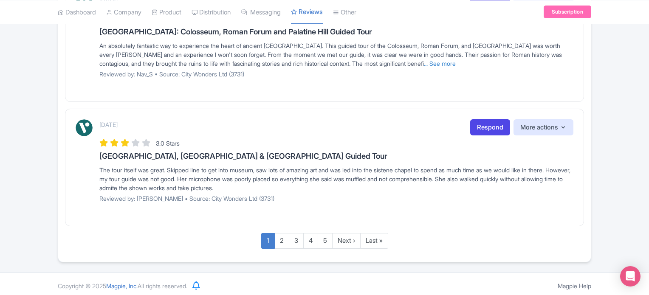
scroll to position [1099, 0]
click at [280, 236] on link "2" at bounding box center [282, 241] width 15 height 16
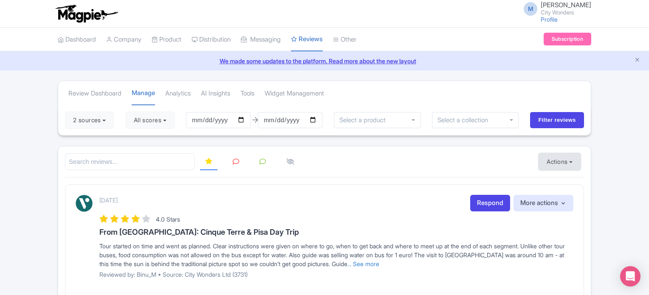
click at [561, 157] on button "Actions" at bounding box center [560, 161] width 42 height 17
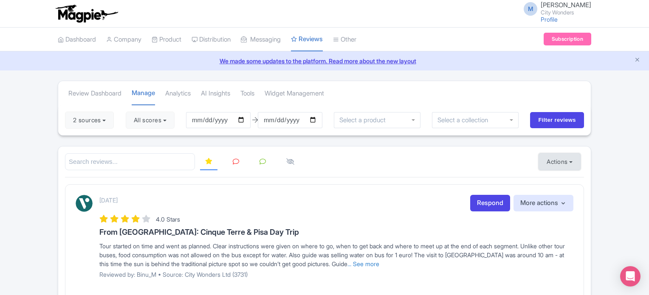
click at [569, 159] on button "Actions" at bounding box center [560, 161] width 42 height 17
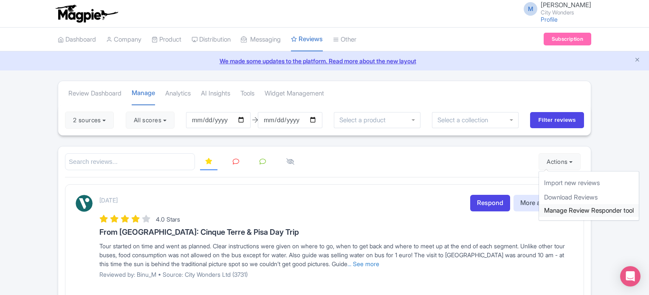
click at [576, 208] on link "Manage Review Responder tool" at bounding box center [589, 210] width 100 height 13
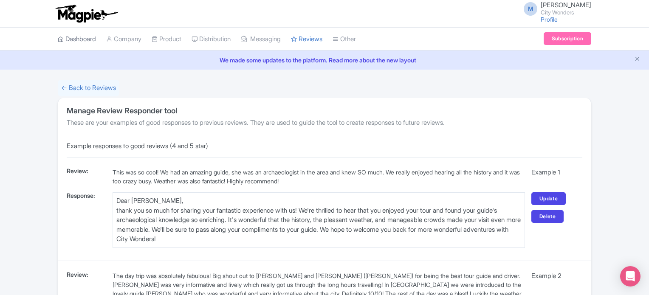
click at [71, 39] on link "Dashboard" at bounding box center [77, 39] width 38 height 23
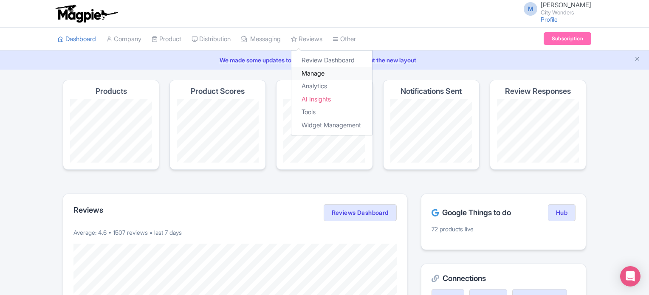
click at [328, 69] on link "Manage" at bounding box center [332, 73] width 81 height 13
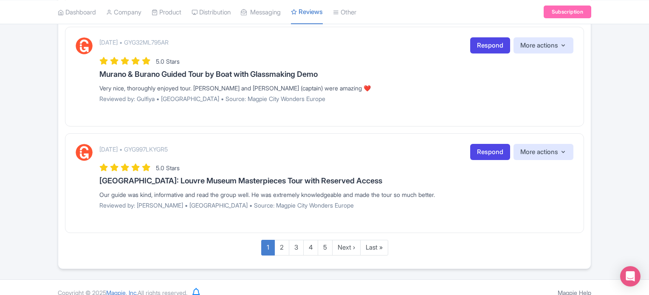
scroll to position [945, 0]
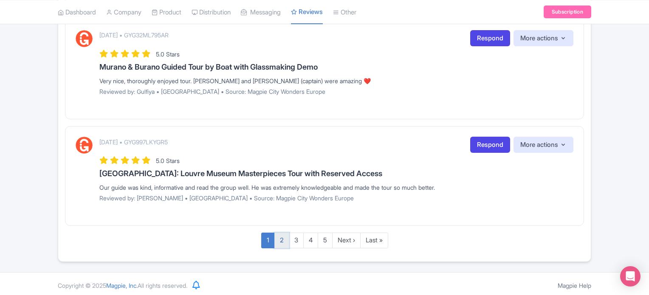
click at [280, 241] on link "2" at bounding box center [282, 241] width 15 height 16
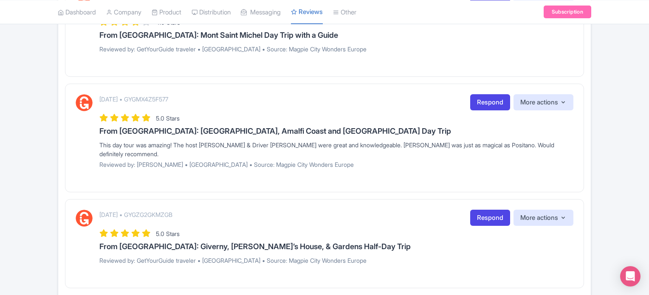
scroll to position [467, 0]
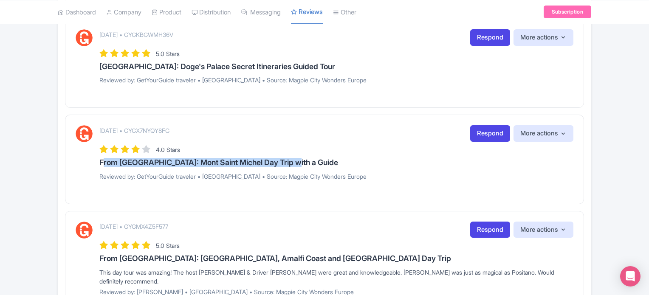
drag, startPoint x: 92, startPoint y: 162, endPoint x: 342, endPoint y: 159, distance: 249.5
click at [342, 159] on div "September 04, 2025 • GYGX7NYQY8FG Respond More actions Hide from this page Hide…" at bounding box center [325, 155] width 498 height 61
click at [357, 159] on h3 "From Paris: Mont Saint Michel Day Trip with a Guide" at bounding box center [336, 163] width 474 height 8
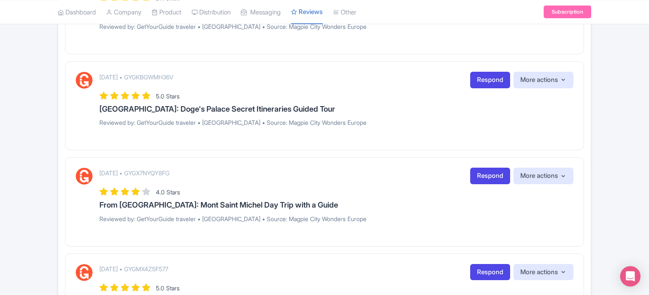
click at [170, 170] on p "September 04, 2025 • GYGX7NYQY8FG" at bounding box center [134, 173] width 70 height 9
copy p "GYGX7NYQY8FG"
click at [493, 179] on link "Respond" at bounding box center [490, 176] width 40 height 17
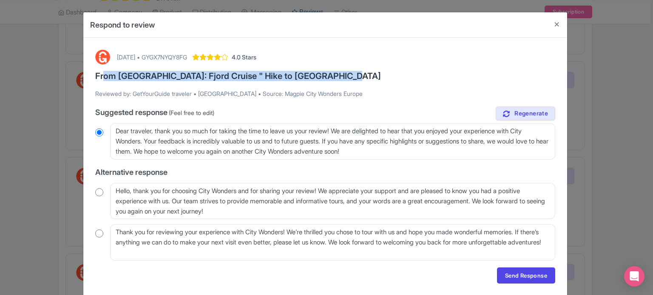
drag, startPoint x: 98, startPoint y: 80, endPoint x: 341, endPoint y: 76, distance: 243.1
click at [341, 76] on h3 "From Stavanger: Fjord Cruise " Hike to Kjeragbolten Boulder" at bounding box center [325, 75] width 460 height 9
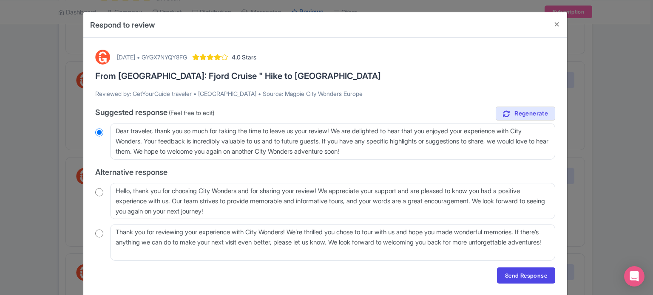
click at [361, 83] on div "September 04, 2025 • GYGX7NYQY8FG 4.0 Stars From Stavanger: Fjord Cruise " Hike…" at bounding box center [325, 167] width 470 height 244
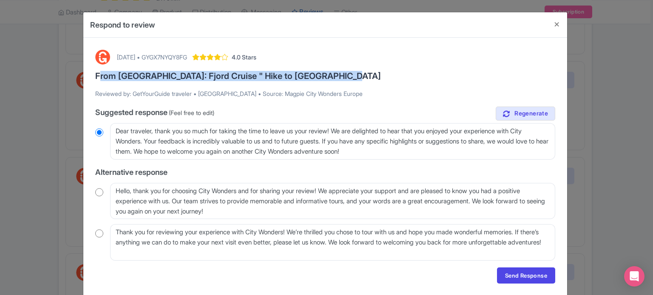
drag, startPoint x: 351, startPoint y: 77, endPoint x: 92, endPoint y: 74, distance: 259.3
click at [92, 74] on div "September 04, 2025 • GYGX7NYQY8FG 4.0 Stars From Stavanger: Fjord Cruise " Hike…" at bounding box center [325, 167] width 470 height 244
click at [402, 68] on div "September 04, 2025 • GYGX7NYQY8FG 4.0 Stars From Stavanger: Fjord Cruise " Hike…" at bounding box center [325, 167] width 470 height 244
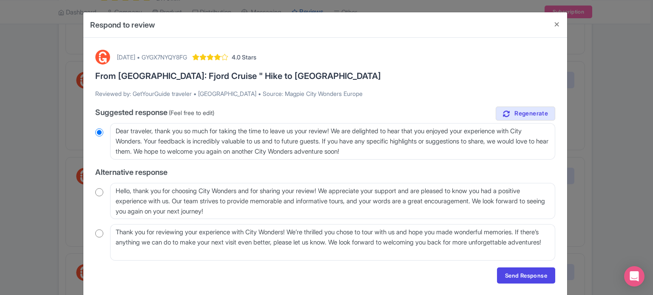
drag, startPoint x: 489, startPoint y: 28, endPoint x: 491, endPoint y: 23, distance: 6.3
click at [489, 26] on div "Respond to review" at bounding box center [325, 24] width 484 height 25
drag, startPoint x: 493, startPoint y: 21, endPoint x: 483, endPoint y: 29, distance: 12.7
click at [468, 29] on div "Respond to review" at bounding box center [325, 24] width 484 height 25
click at [558, 24] on button "Close" at bounding box center [557, 24] width 20 height 24
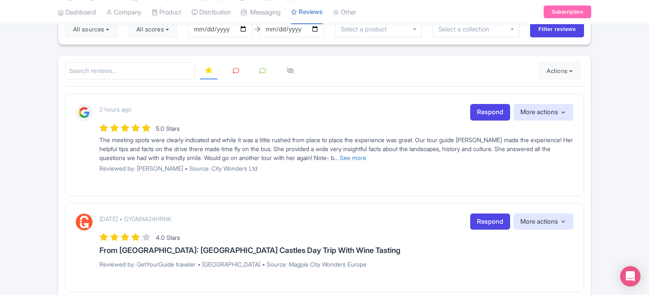
scroll to position [0, 0]
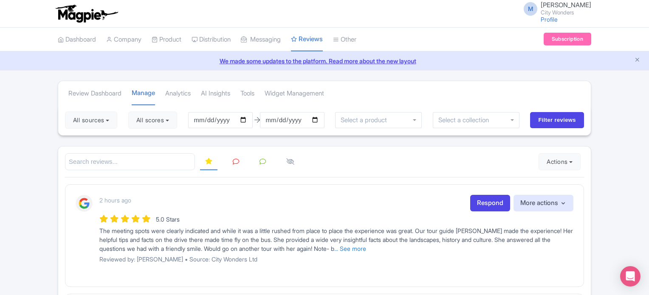
click at [239, 164] on link at bounding box center [236, 162] width 17 height 17
click at [81, 37] on link "Dashboard" at bounding box center [77, 39] width 38 height 23
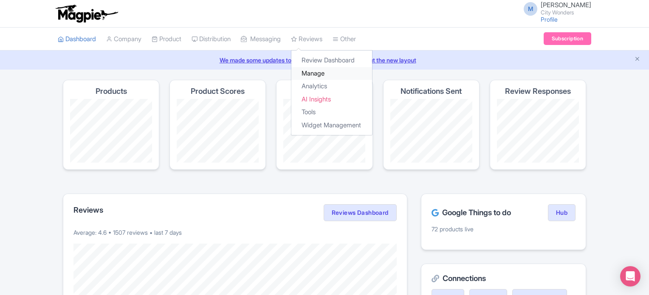
click at [326, 72] on link "Manage" at bounding box center [332, 73] width 81 height 13
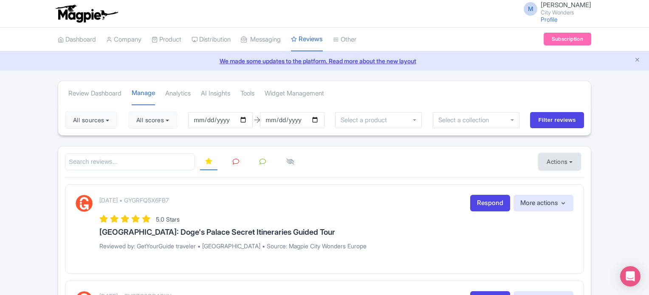
click at [556, 160] on button "Actions" at bounding box center [560, 161] width 42 height 17
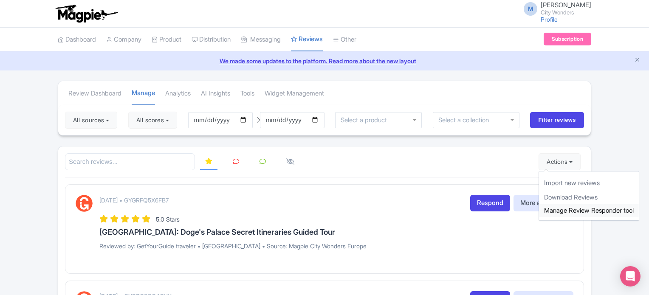
click at [585, 210] on link "Manage Review Responder tool" at bounding box center [589, 210] width 100 height 13
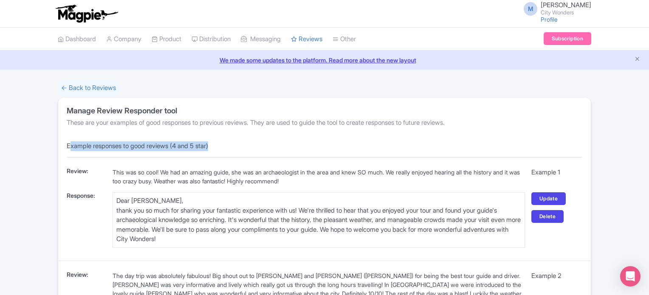
drag, startPoint x: 69, startPoint y: 147, endPoint x: 251, endPoint y: 149, distance: 181.5
click at [251, 149] on p "Example responses to good reviews (4 and 5 star)" at bounding box center [324, 147] width 533 height 10
click at [267, 147] on p "Example responses to good reviews (4 and 5 star)" at bounding box center [324, 147] width 533 height 10
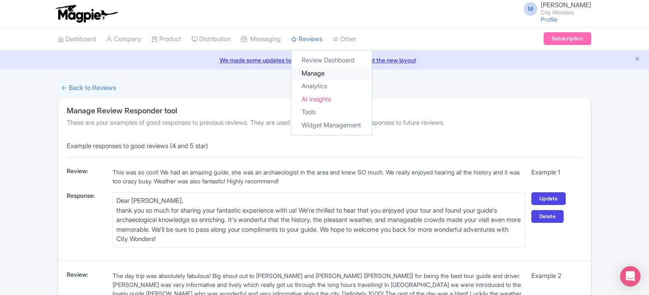
click at [327, 74] on link "Manage" at bounding box center [332, 73] width 81 height 13
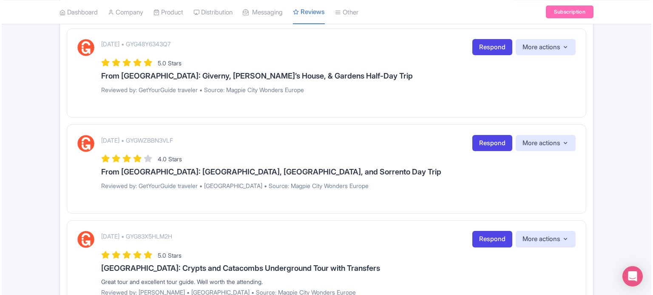
scroll to position [425, 0]
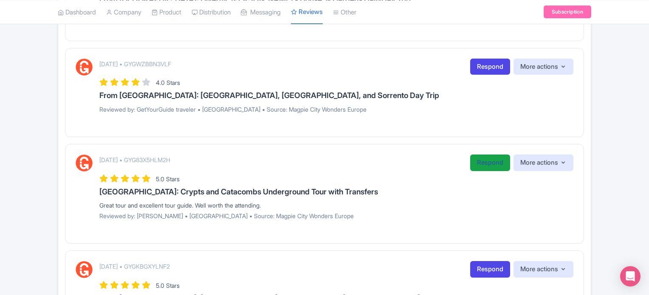
click at [493, 165] on link "Respond" at bounding box center [490, 163] width 40 height 17
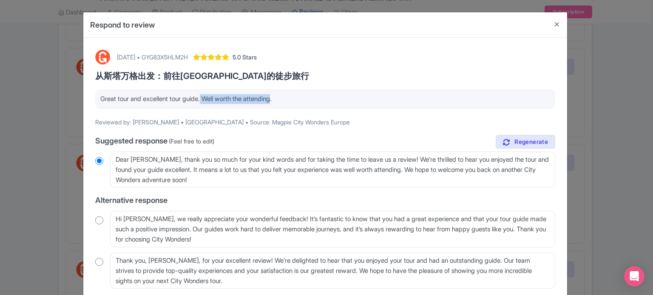
drag, startPoint x: 202, startPoint y: 96, endPoint x: 275, endPoint y: 95, distance: 72.7
click at [275, 95] on p "Great tour and excellent tour guide. Well worth the attending." at bounding box center [325, 99] width 450 height 10
click at [313, 95] on p "Great tour and excellent tour guide. Well worth the attending." at bounding box center [325, 99] width 450 height 10
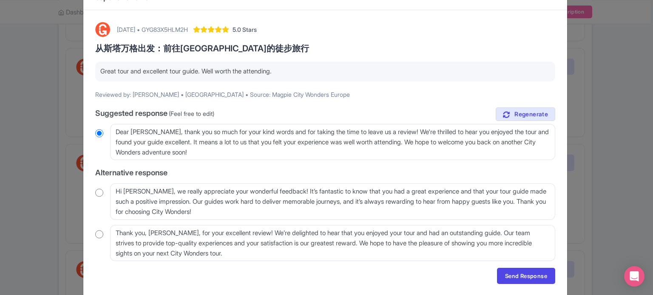
scroll to position [42, 0]
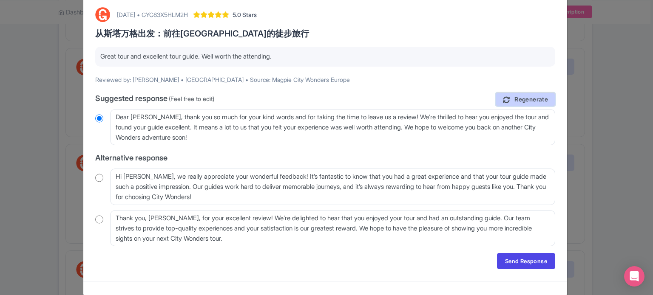
click at [541, 93] on link "Regenerate" at bounding box center [525, 100] width 59 height 14
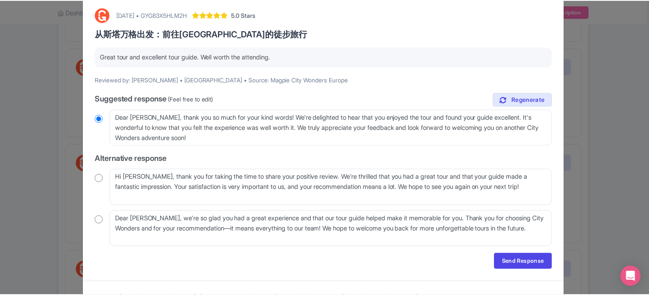
scroll to position [0, 0]
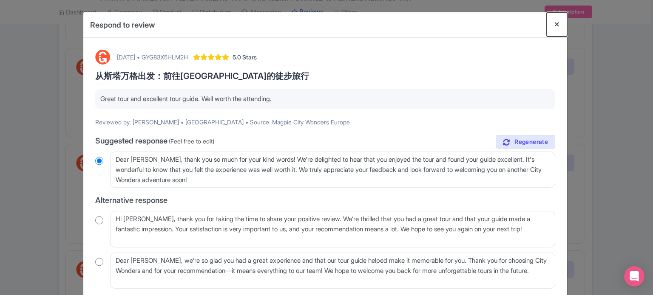
click at [552, 24] on button "Close" at bounding box center [557, 24] width 20 height 24
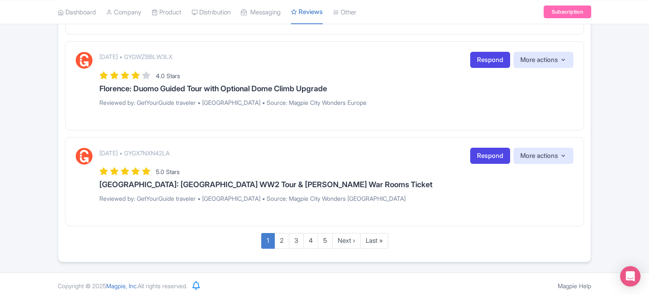
scroll to position [923, 0]
click at [281, 240] on link "2" at bounding box center [282, 241] width 15 height 16
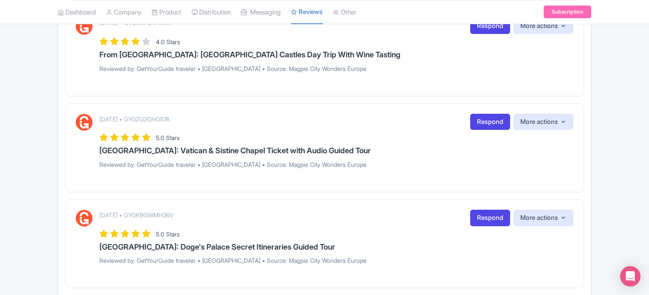
scroll to position [814, 0]
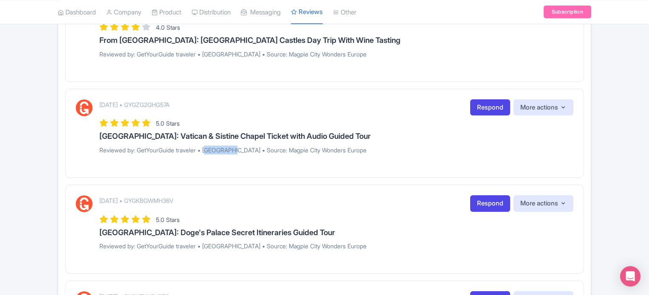
drag, startPoint x: 208, startPoint y: 153, endPoint x: 244, endPoint y: 152, distance: 35.7
click at [244, 152] on div "September 04, 2025 • GYGZG2GHG57A Respond More actions Hide from this page Hide…" at bounding box center [336, 129] width 474 height 61
click at [283, 154] on div "September 04, 2025 • GYGZG2GHG57A Respond More actions Hide from this page Hide…" at bounding box center [336, 129] width 474 height 61
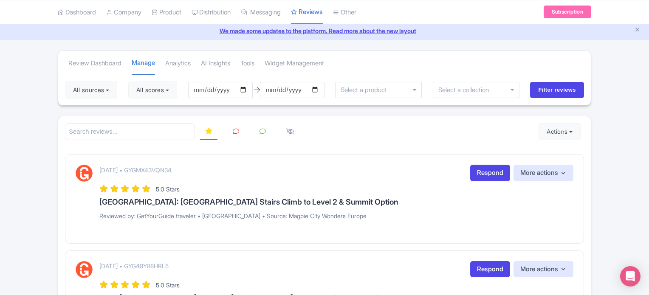
scroll to position [0, 0]
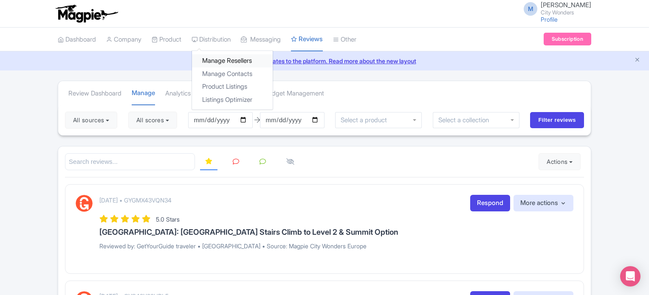
click at [234, 62] on link "Manage Resellers" at bounding box center [232, 60] width 81 height 13
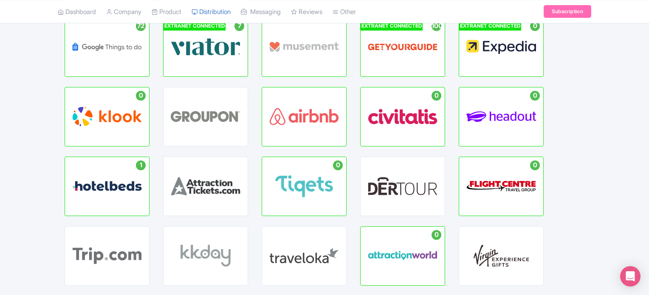
scroll to position [37, 0]
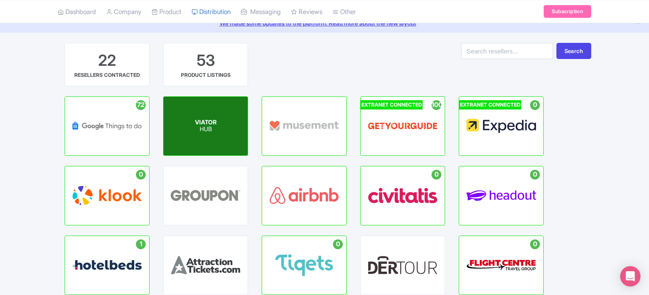
click at [215, 139] on div "VIATOR HUB" at bounding box center [206, 126] width 84 height 59
click at [219, 138] on div "VIATOR HUB" at bounding box center [206, 126] width 84 height 59
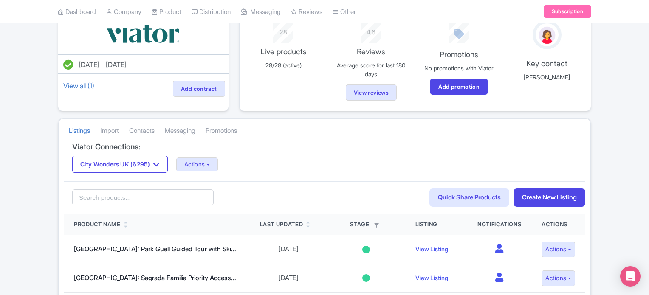
scroll to position [85, 0]
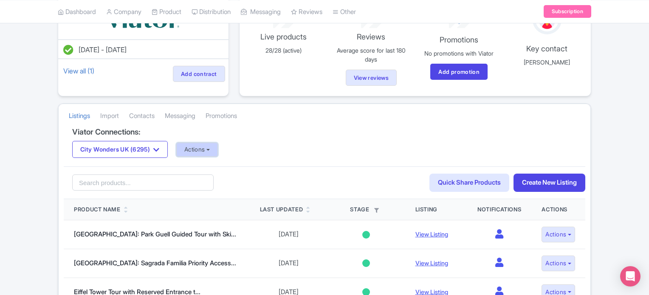
click at [209, 146] on button "Actions" at bounding box center [197, 150] width 42 height 14
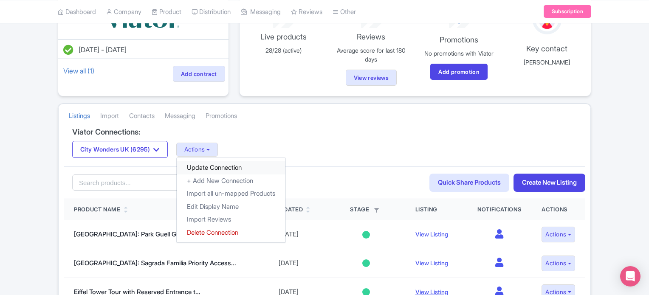
click at [226, 163] on link "Update Connection" at bounding box center [231, 167] width 109 height 13
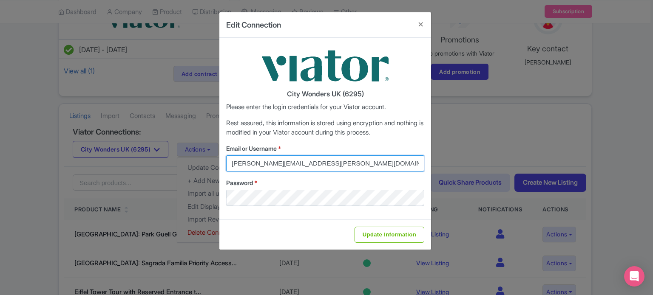
drag, startPoint x: 347, startPoint y: 165, endPoint x: 248, endPoint y: 169, distance: 98.7
click at [214, 159] on div "Edit Connection City Wonders UK (6295) Please enter the login credentials for y…" at bounding box center [326, 147] width 653 height 295
type input "[PERSON_NAME][EMAIL_ADDRESS][DOMAIN_NAME]"
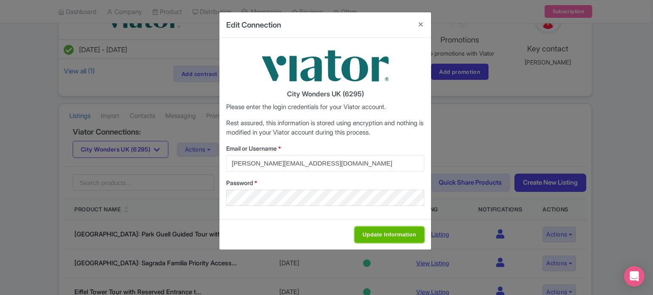
click at [390, 233] on input "Update Information" at bounding box center [389, 235] width 70 height 16
type input "Saving..."
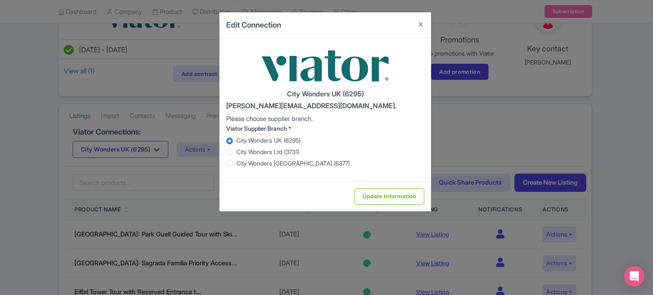
click at [394, 184] on div "Update Information" at bounding box center [325, 196] width 212 height 30
click at [396, 196] on input "Update Information" at bounding box center [389, 197] width 70 height 16
type input "Saving..."
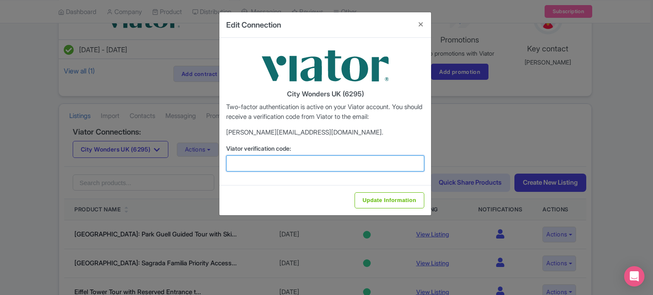
click at [278, 170] on input "Viator verification code:" at bounding box center [325, 164] width 198 height 16
paste input "481419"
type input "481419"
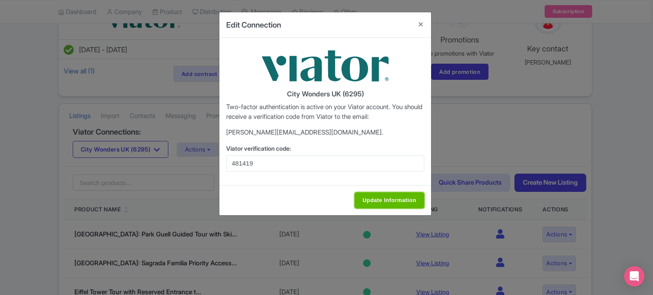
click at [390, 199] on input "Update Information" at bounding box center [389, 201] width 70 height 16
type input "Update Information"
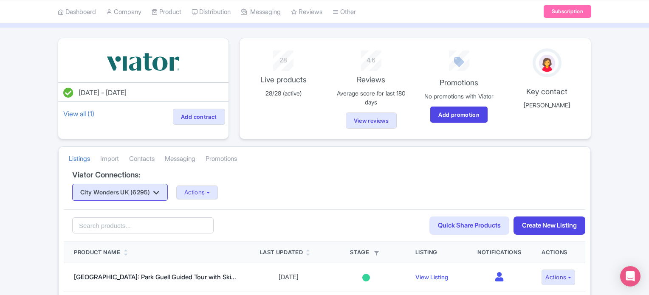
scroll to position [42, 0]
click at [154, 190] on button "City Wonders UK (6295)" at bounding box center [120, 192] width 96 height 17
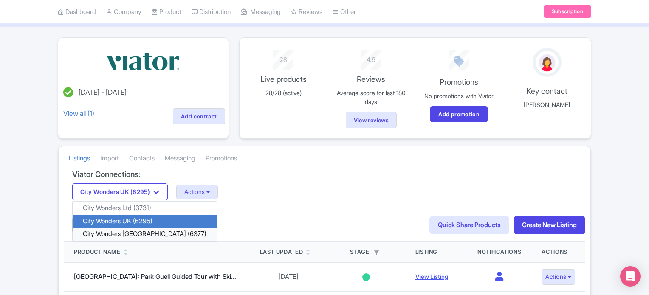
click at [144, 232] on link "City Wonders [GEOGRAPHIC_DATA] (6377)" at bounding box center [145, 234] width 144 height 13
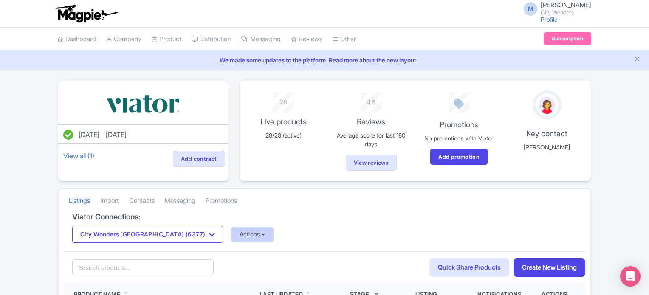
click at [232, 230] on button "Actions" at bounding box center [253, 235] width 42 height 14
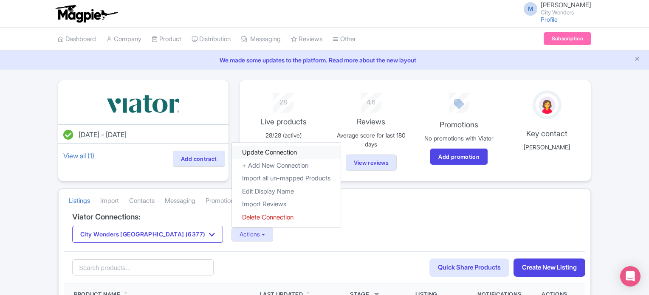
click at [238, 150] on link "Update Connection" at bounding box center [286, 152] width 109 height 13
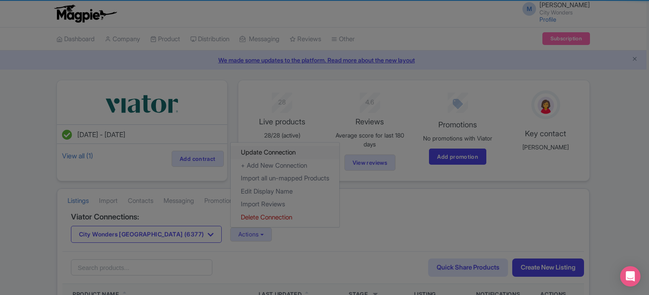
scroll to position [42, 0]
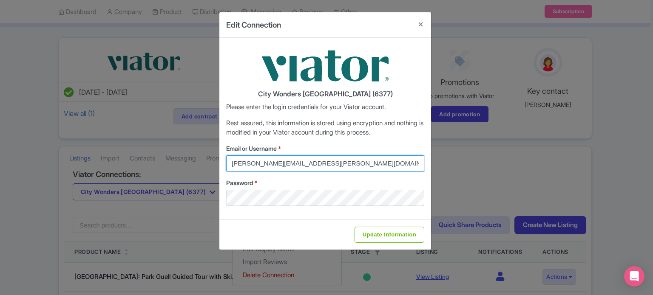
drag, startPoint x: 342, startPoint y: 165, endPoint x: 166, endPoint y: 165, distance: 176.4
click at [166, 165] on div "Edit Connection City Wonders USA (6377) Please enter the login credentials for …" at bounding box center [326, 147] width 653 height 295
type input "Marion.blanchot@citywonders.com"
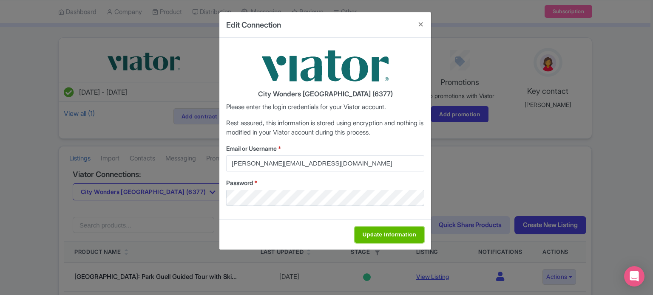
click at [396, 238] on input "Update Information" at bounding box center [389, 235] width 70 height 16
type input "Saving..."
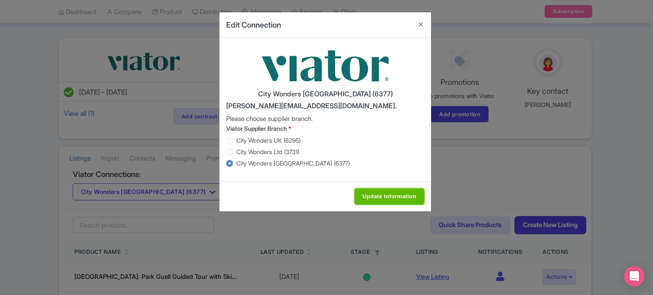
click at [409, 198] on input "Update Information" at bounding box center [389, 197] width 70 height 16
type input "Saving..."
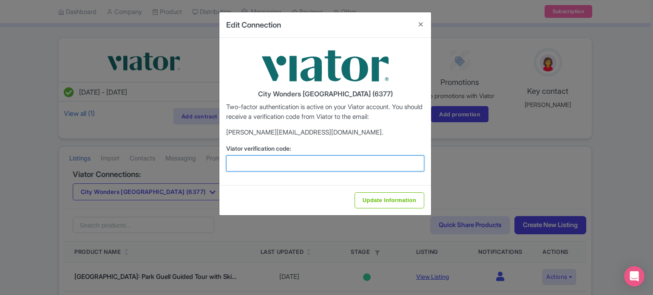
click at [307, 167] on input "Viator verification code:" at bounding box center [325, 164] width 198 height 16
paste input "724766"
type input "724766"
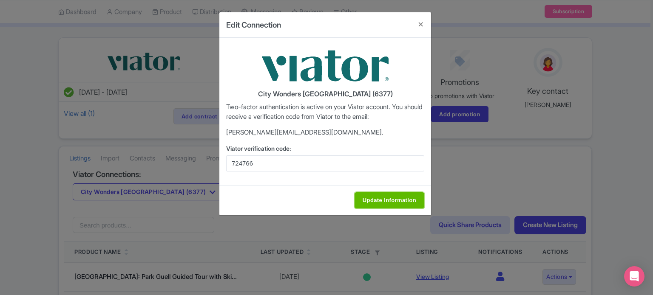
click at [377, 193] on input "Update Information" at bounding box center [389, 201] width 70 height 16
type input "Update Information"
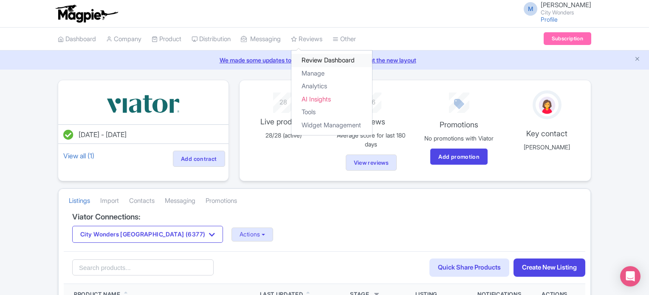
click at [317, 57] on link "Review Dashboard" at bounding box center [332, 60] width 81 height 13
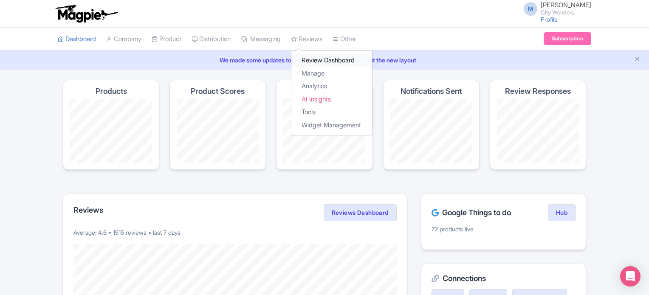
click at [325, 60] on link "Review Dashboard" at bounding box center [332, 60] width 81 height 13
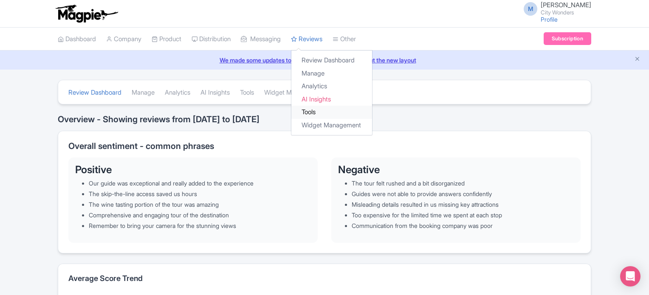
click at [326, 114] on link "Tools" at bounding box center [332, 112] width 81 height 13
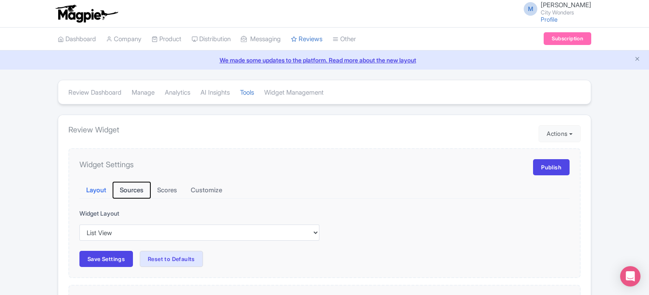
click at [134, 190] on button "Sources" at bounding box center [131, 190] width 37 height 17
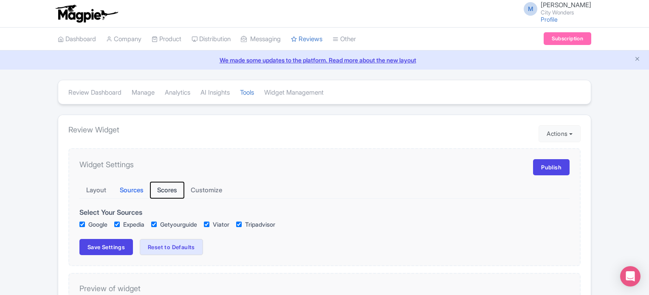
click at [161, 187] on button "Scores" at bounding box center [167, 190] width 34 height 17
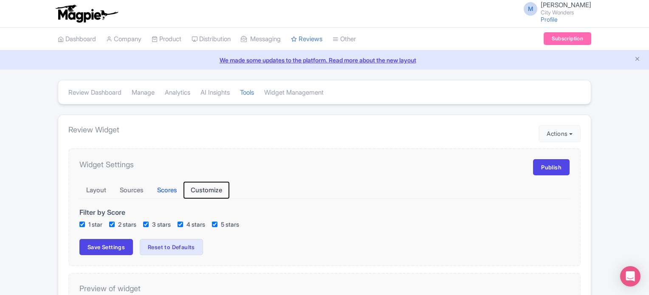
click at [221, 187] on button "Customize" at bounding box center [206, 190] width 45 height 17
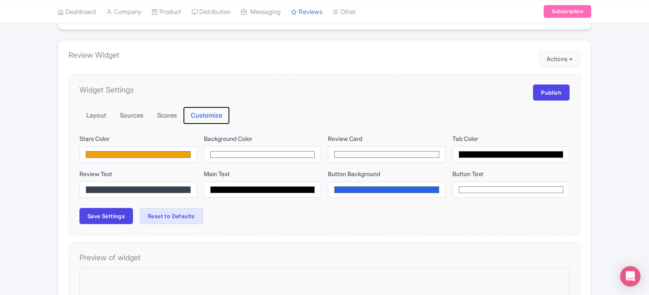
scroll to position [85, 0]
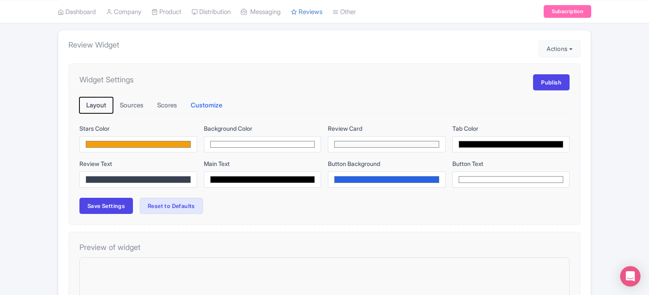
click at [99, 103] on button "Layout" at bounding box center [96, 105] width 34 height 17
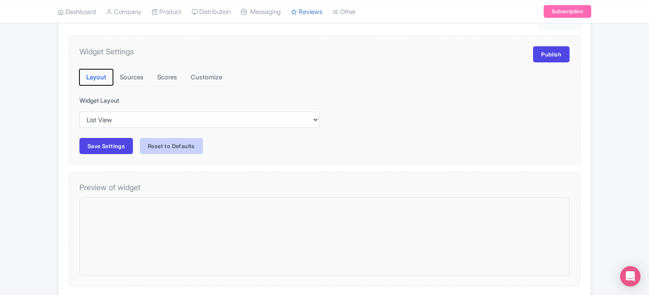
scroll to position [127, 0]
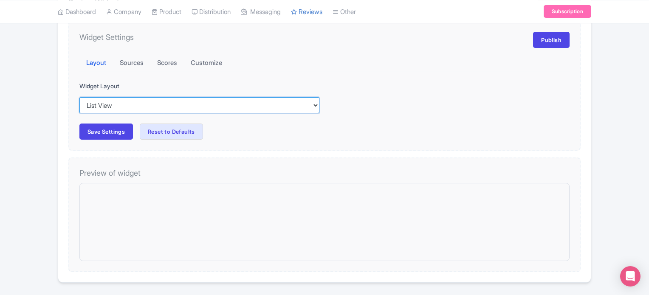
click at [123, 106] on select "Inline View Floating View List View Carousel View" at bounding box center [199, 105] width 240 height 16
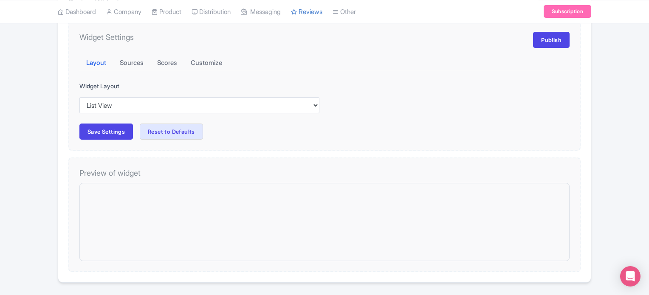
click at [404, 117] on div "Layout Sources Scores Customize Stars Color #f59e0b Background Color #ffffff Re…" at bounding box center [324, 97] width 490 height 85
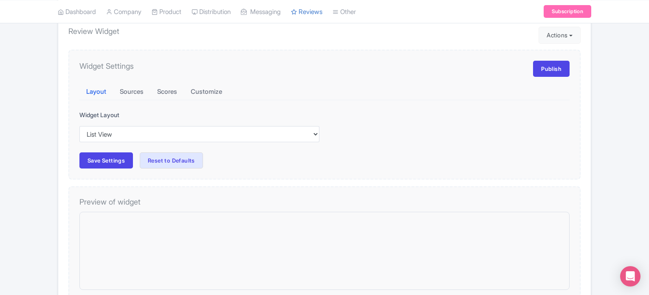
scroll to position [85, 0]
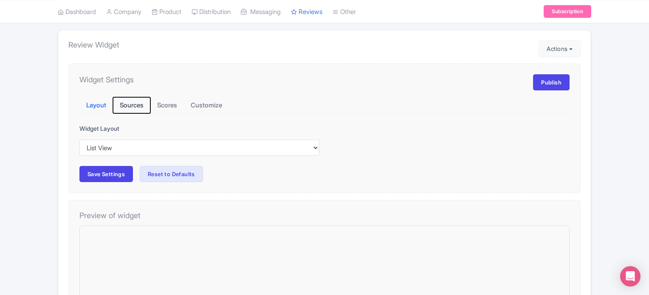
click at [128, 102] on button "Sources" at bounding box center [131, 105] width 37 height 17
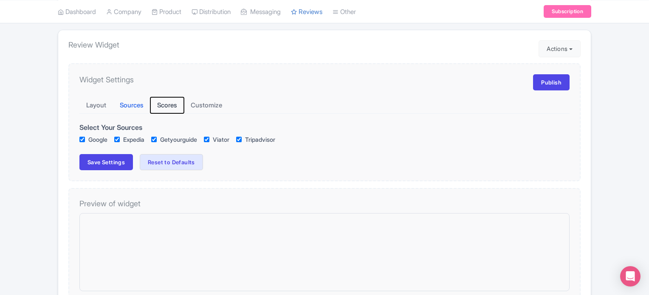
click at [178, 103] on button "Scores" at bounding box center [167, 105] width 34 height 17
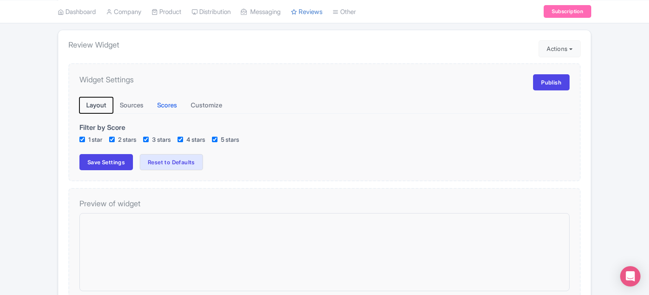
click at [105, 104] on button "Layout" at bounding box center [96, 105] width 34 height 17
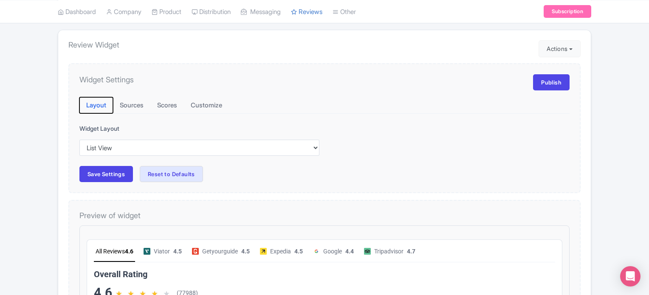
scroll to position [0, 0]
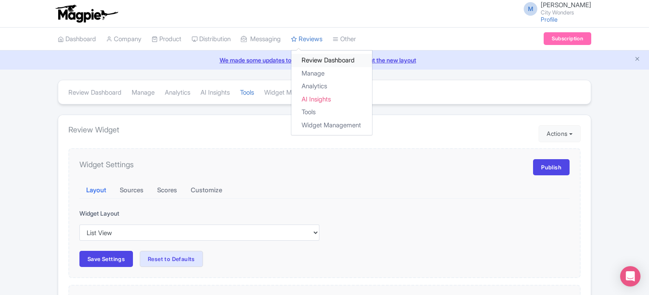
click at [327, 61] on link "Review Dashboard" at bounding box center [332, 60] width 81 height 13
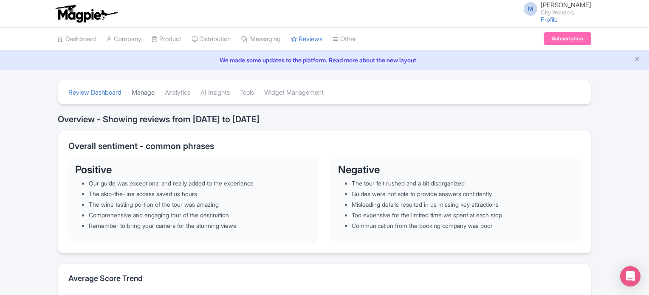
click at [153, 93] on link "Manage" at bounding box center [143, 92] width 23 height 23
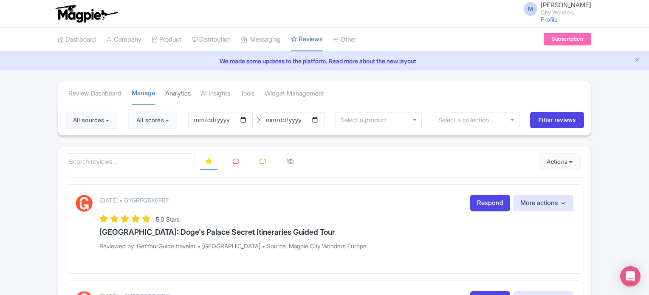
click at [182, 93] on link "Analytics" at bounding box center [177, 93] width 25 height 23
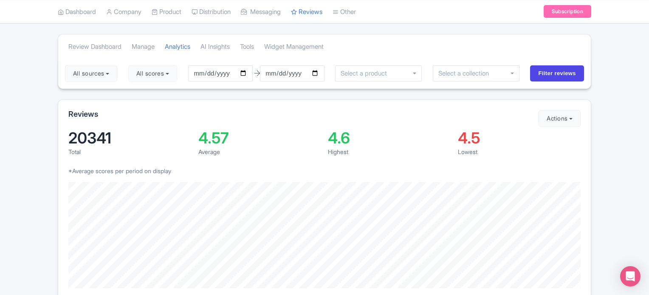
scroll to position [42, 0]
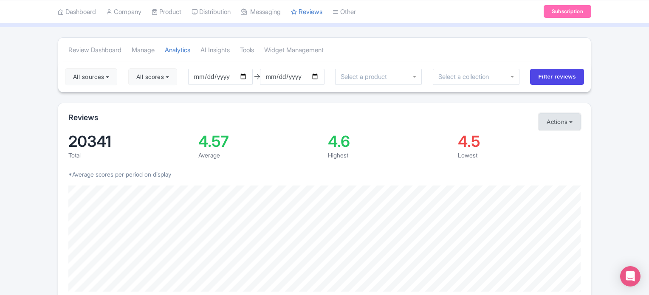
click at [562, 119] on button "Actions" at bounding box center [560, 121] width 42 height 17
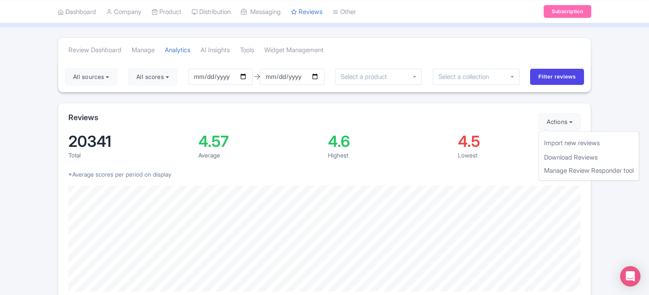
click at [392, 130] on div "Reviews Actions Import new reviews Download Reviews Manage Review Responder too…" at bounding box center [325, 203] width 534 height 200
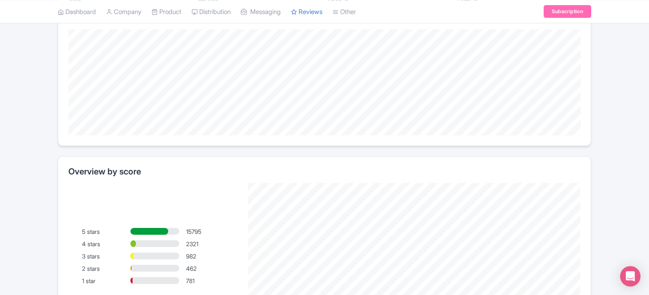
scroll to position [127, 0]
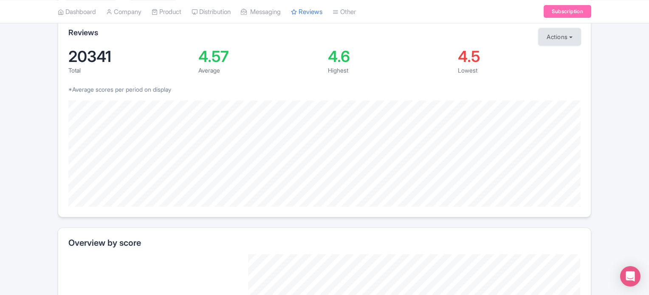
click at [568, 39] on button "Actions" at bounding box center [560, 36] width 42 height 17
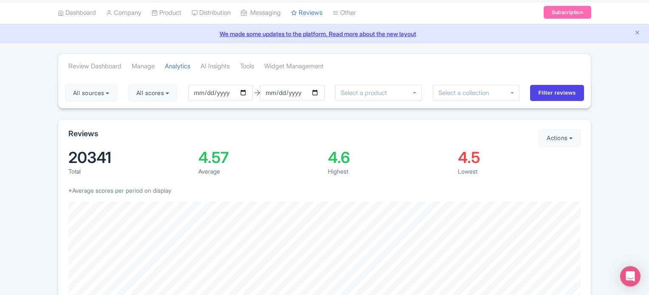
scroll to position [0, 0]
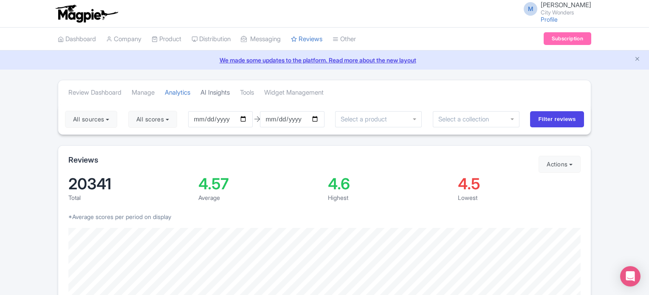
click at [223, 92] on link "AI Insights" at bounding box center [215, 92] width 29 height 23
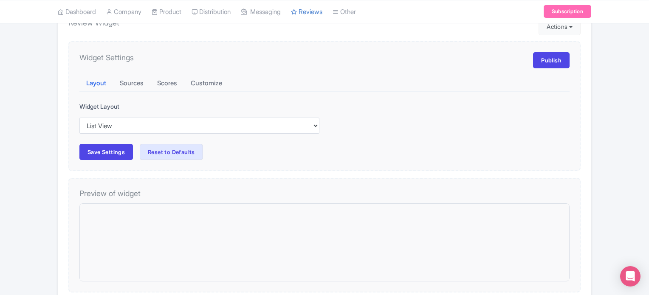
scroll to position [117, 0]
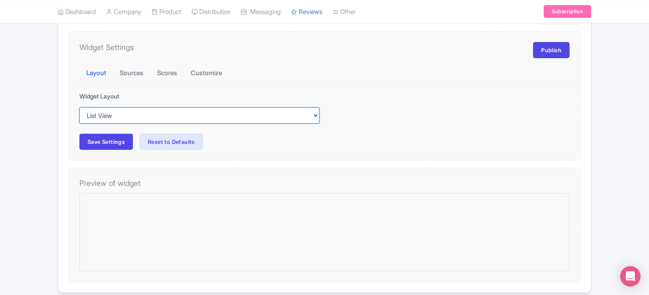
click at [296, 115] on select "Inline View Floating View List View Carousel View" at bounding box center [199, 116] width 240 height 16
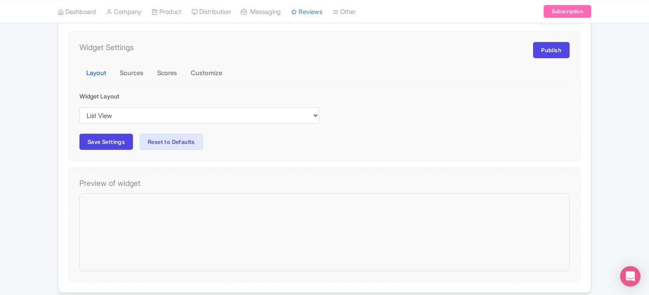
click at [394, 116] on div "Widget Layout Inline View Floating View List View Carousel View" at bounding box center [324, 108] width 490 height 32
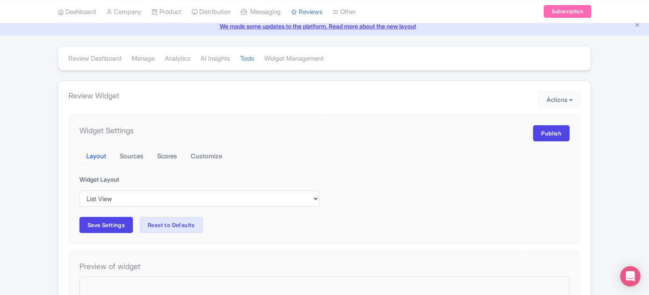
scroll to position [32, 0]
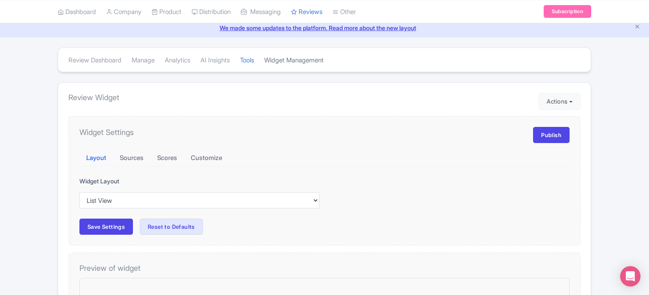
click at [306, 62] on link "Widget Management" at bounding box center [293, 60] width 59 height 23
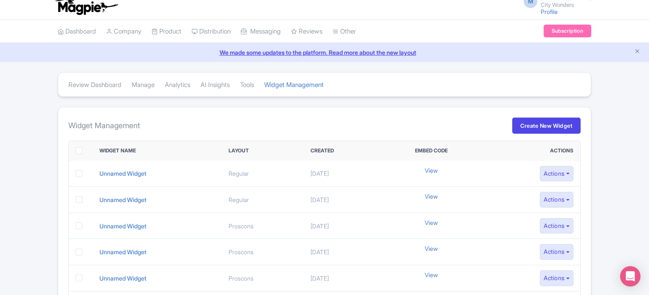
scroll to position [7, 0]
click at [254, 91] on link "Tools" at bounding box center [247, 85] width 14 height 23
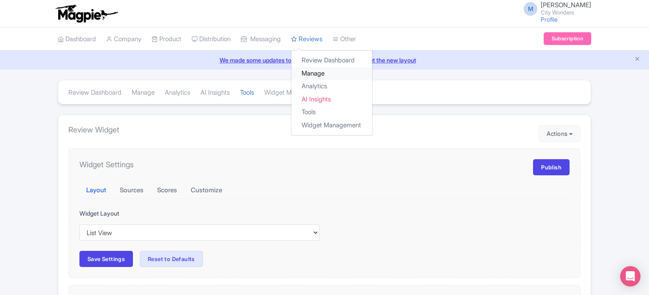
click at [325, 71] on link "Manage" at bounding box center [332, 73] width 81 height 13
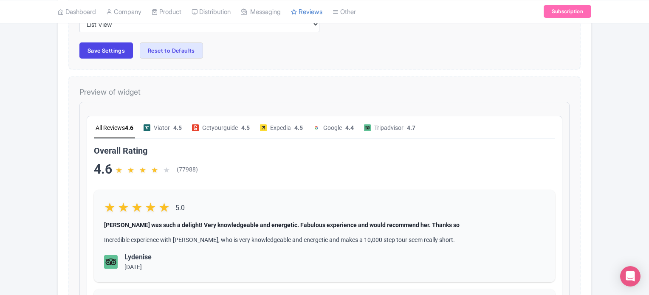
scroll to position [212, 0]
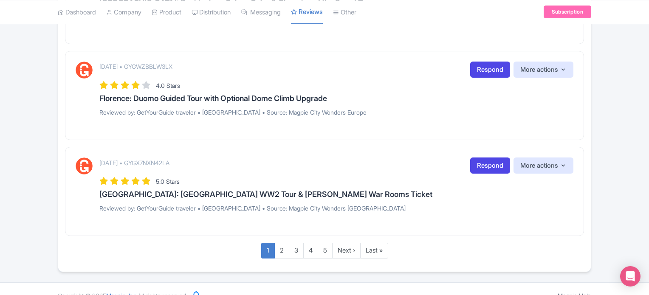
scroll to position [923, 0]
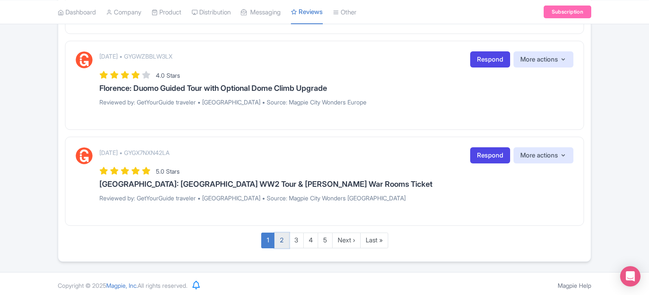
click at [286, 239] on link "2" at bounding box center [282, 241] width 15 height 16
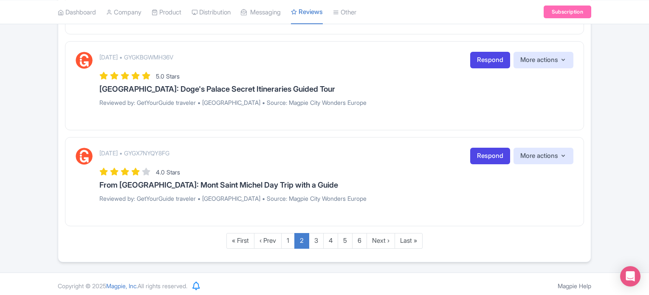
scroll to position [958, 0]
click at [244, 181] on h3 "From Paris: Mont Saint Michel Day Trip with a Guide" at bounding box center [336, 185] width 474 height 8
click at [200, 181] on h3 "From Paris: Mont Saint Michel Day Trip with a Guide" at bounding box center [336, 185] width 474 height 8
click at [484, 156] on link "Respond" at bounding box center [490, 155] width 40 height 17
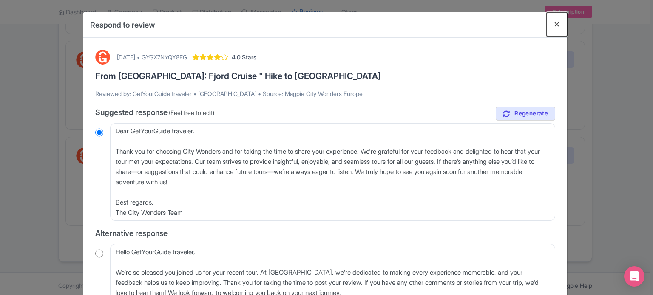
click at [552, 17] on button "Close" at bounding box center [557, 24] width 20 height 24
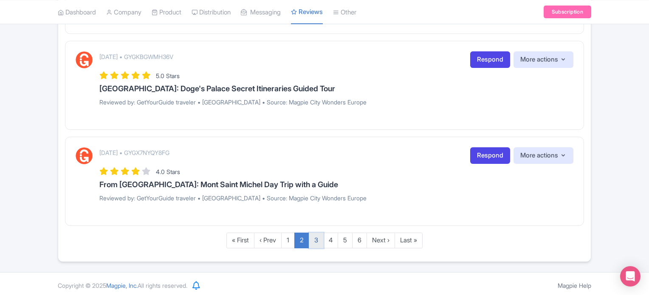
click at [318, 239] on link "3" at bounding box center [316, 241] width 15 height 16
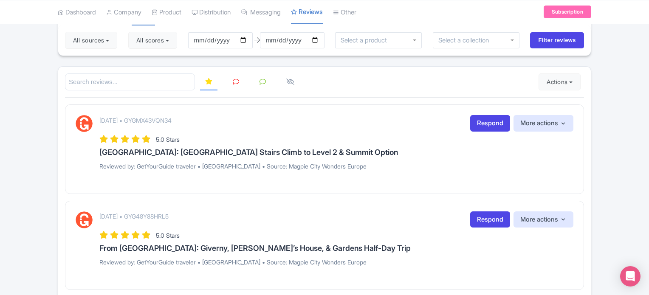
scroll to position [65, 0]
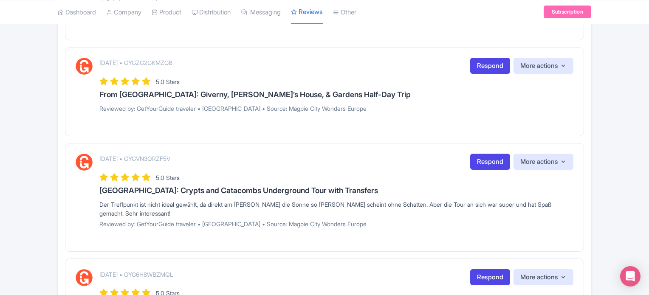
scroll to position [304, 0]
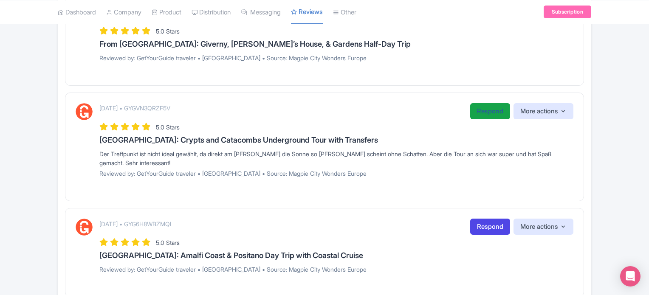
click at [482, 103] on link "Respond" at bounding box center [490, 111] width 40 height 17
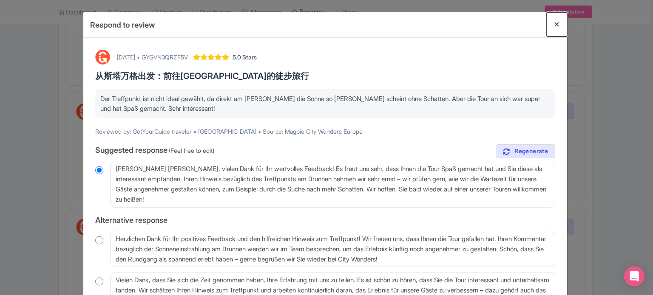
click at [556, 21] on button "Close" at bounding box center [557, 24] width 20 height 24
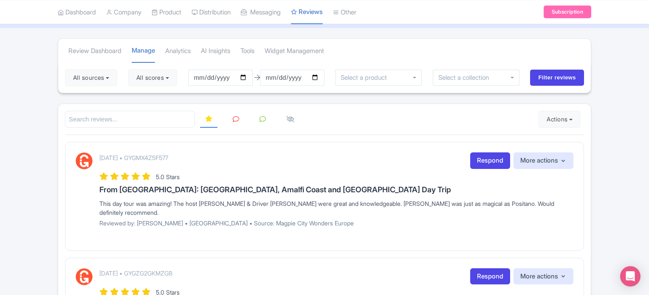
scroll to position [0, 0]
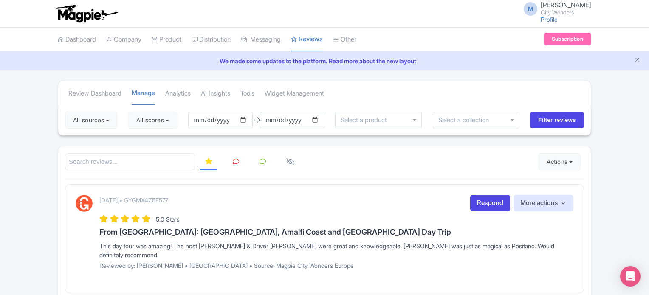
click at [230, 162] on link at bounding box center [236, 162] width 17 height 17
